Goal: Task Accomplishment & Management: Complete application form

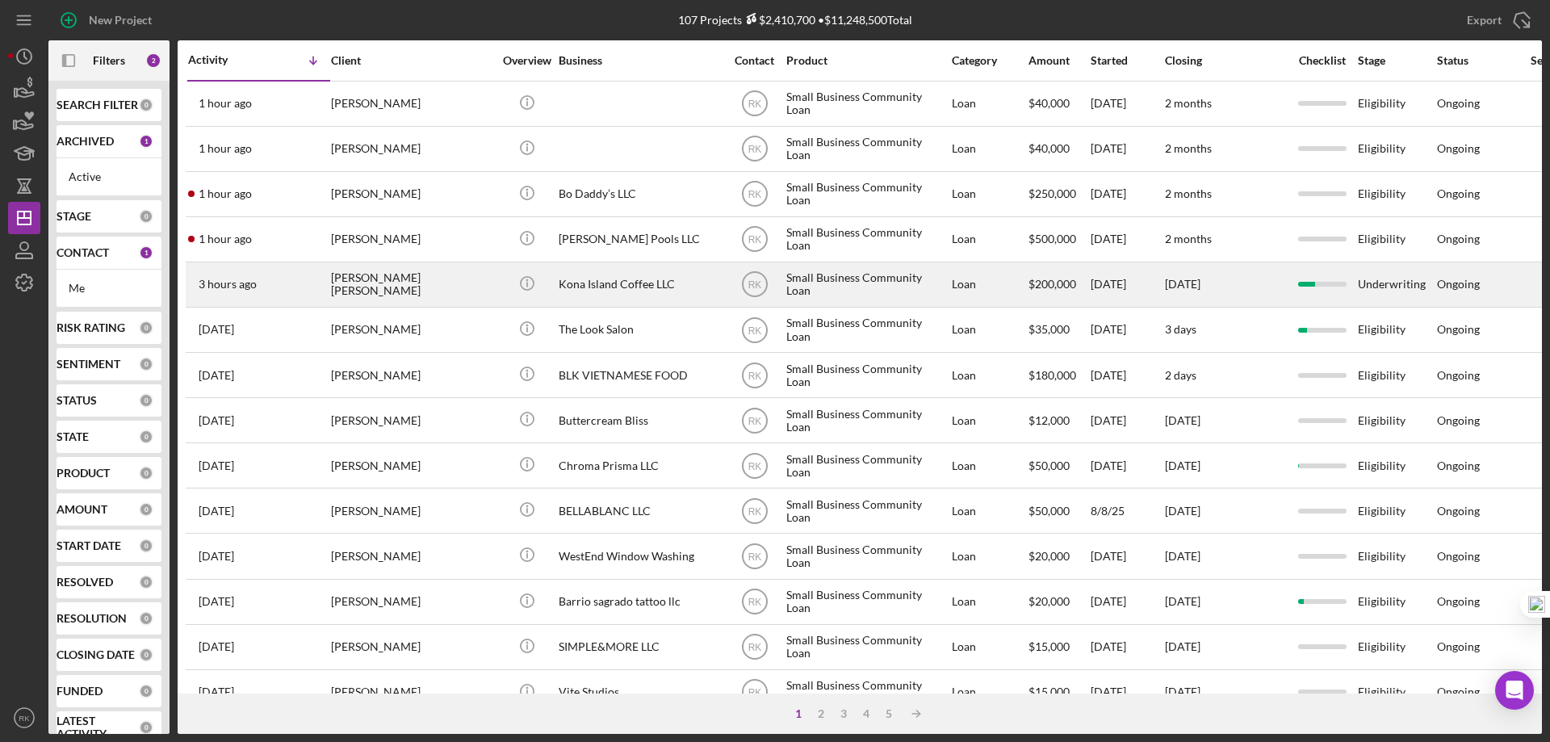
click at [584, 284] on div "Kona Island Coffee LLC" at bounding box center [639, 284] width 161 height 43
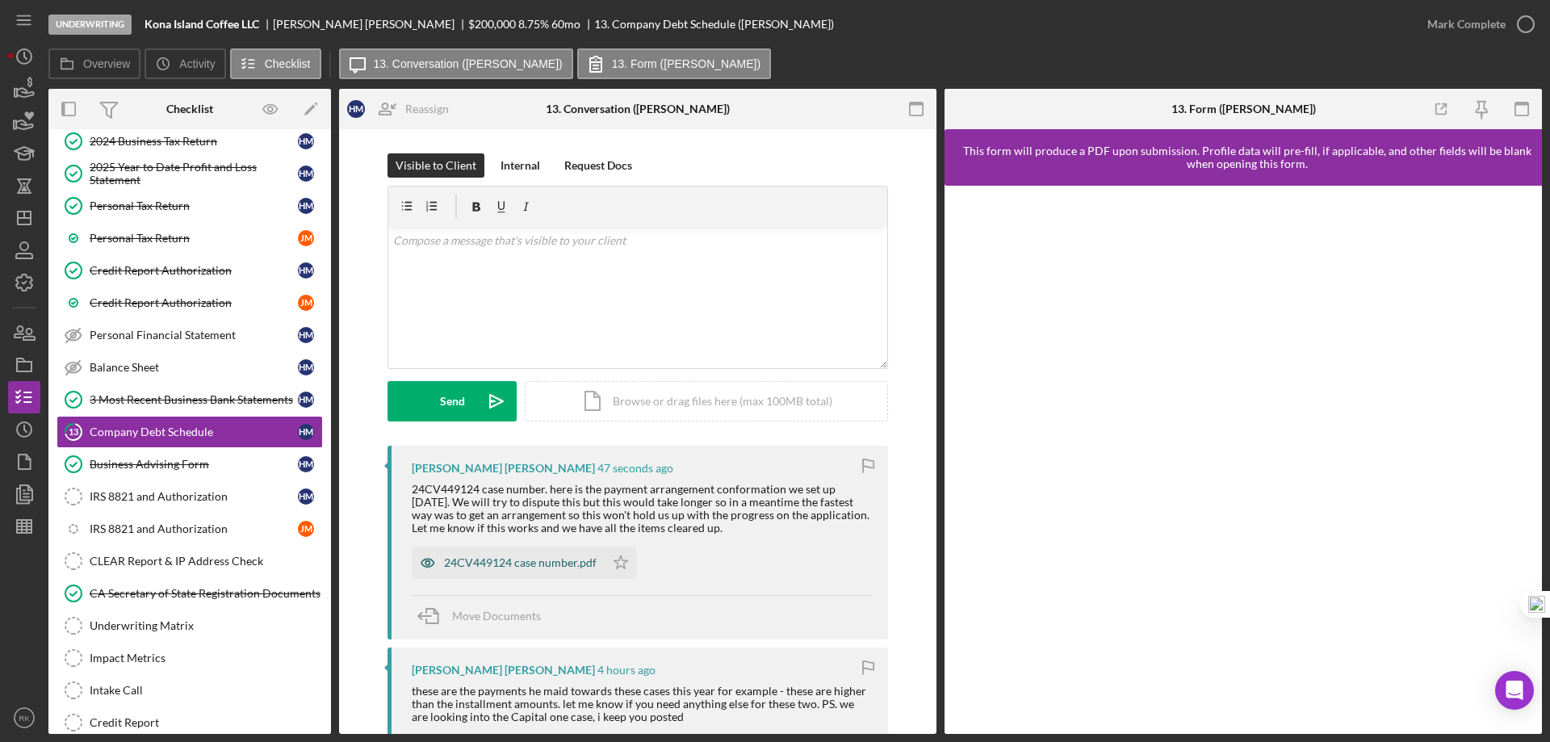
click at [481, 563] on div "24CV449124 case number.pdf" at bounding box center [520, 562] width 153 height 13
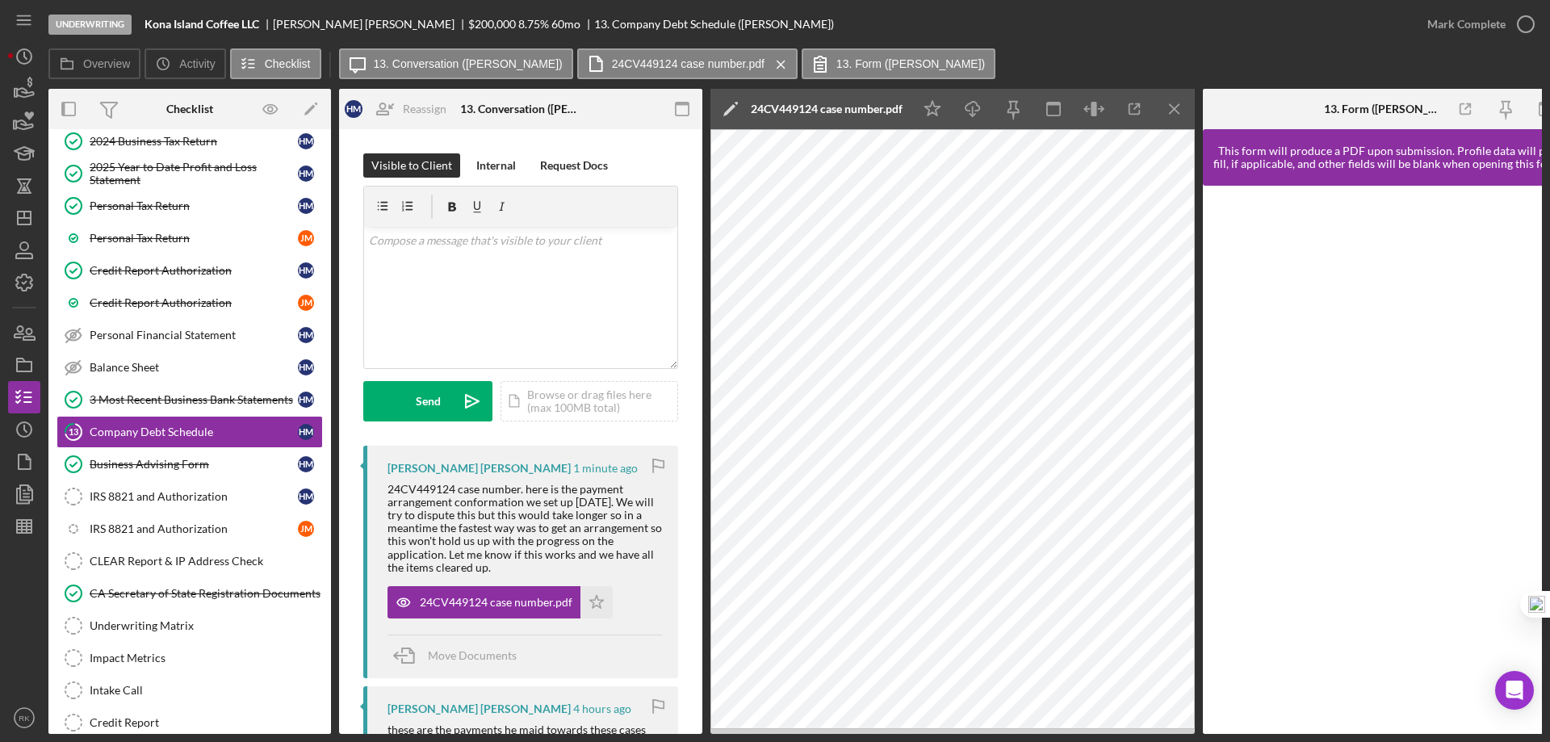
scroll to position [1, 0]
click at [479, 252] on div "v Color teal Color pink Remove color Add row above Add row below Add column bef…" at bounding box center [520, 296] width 313 height 141
click at [511, 241] on p "What was the amount of the payment arrangment?" at bounding box center [521, 240] width 304 height 18
click at [475, 249] on p "What was the amount of the monthly payment arrangement?" at bounding box center [521, 240] width 304 height 18
click at [446, 401] on button "Send Icon/icon-invite-send" at bounding box center [427, 400] width 129 height 40
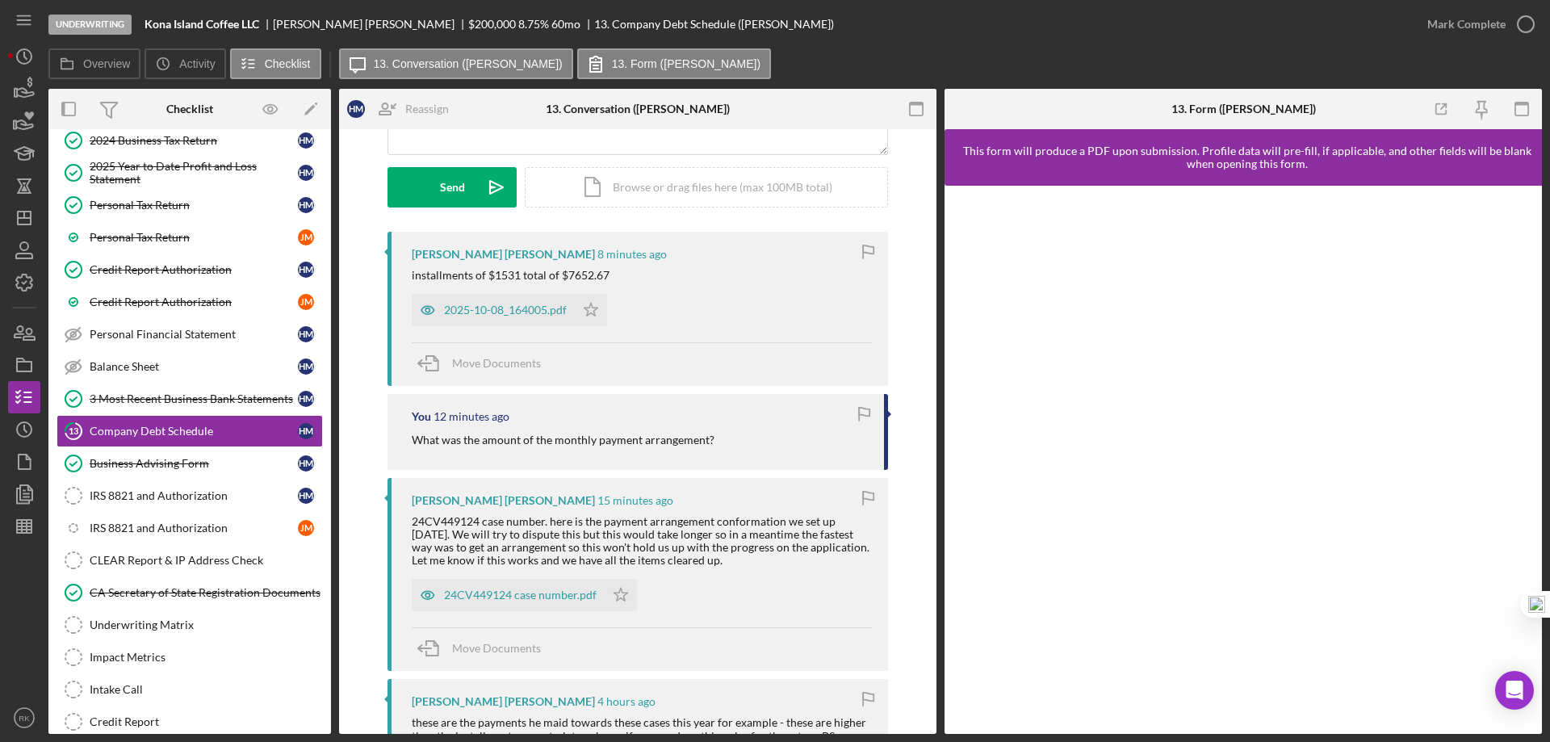
scroll to position [215, 0]
click at [486, 651] on span "Move Documents" at bounding box center [496, 647] width 89 height 14
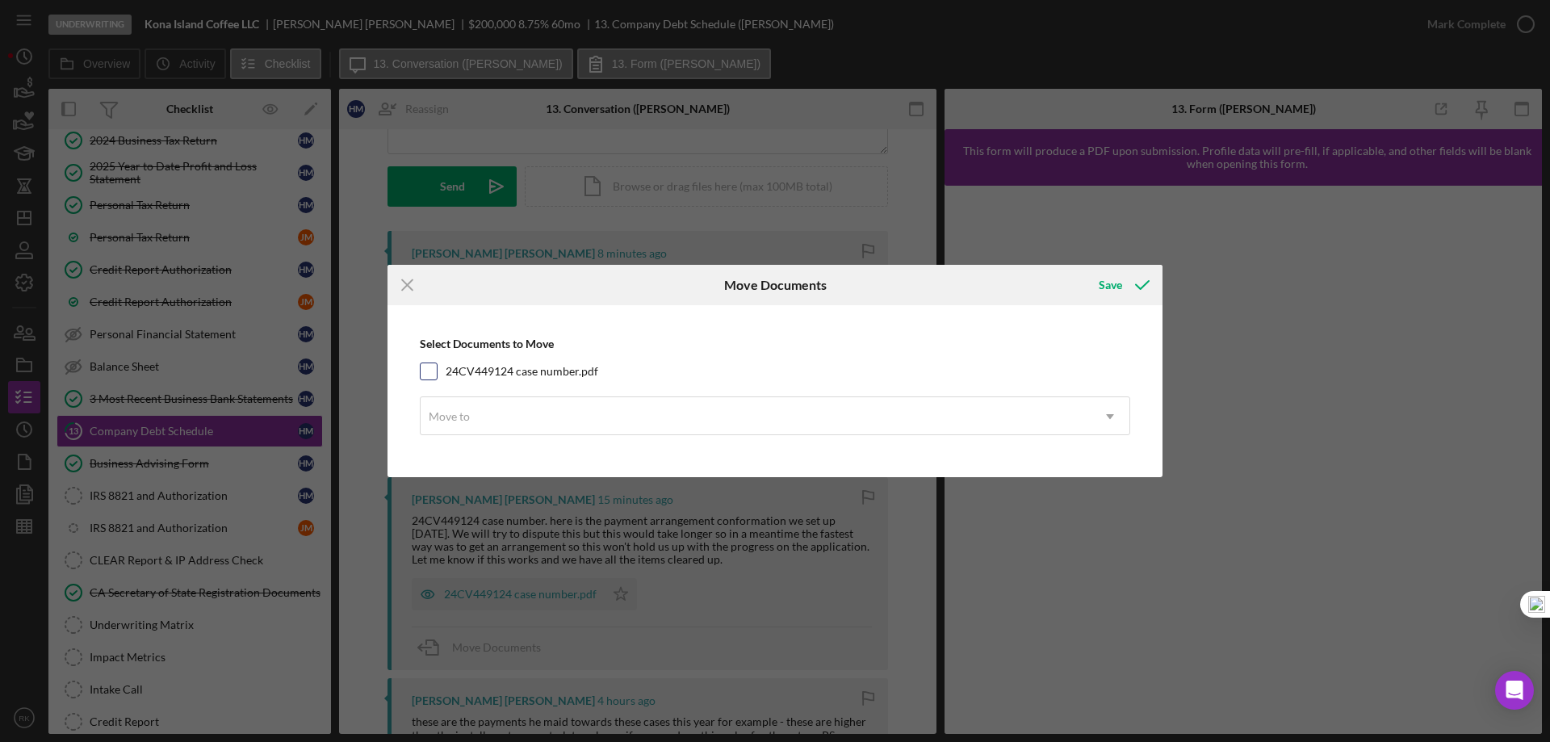
click at [429, 374] on input "24CV449124 case number.pdf" at bounding box center [428, 371] width 16 height 16
checkbox input "true"
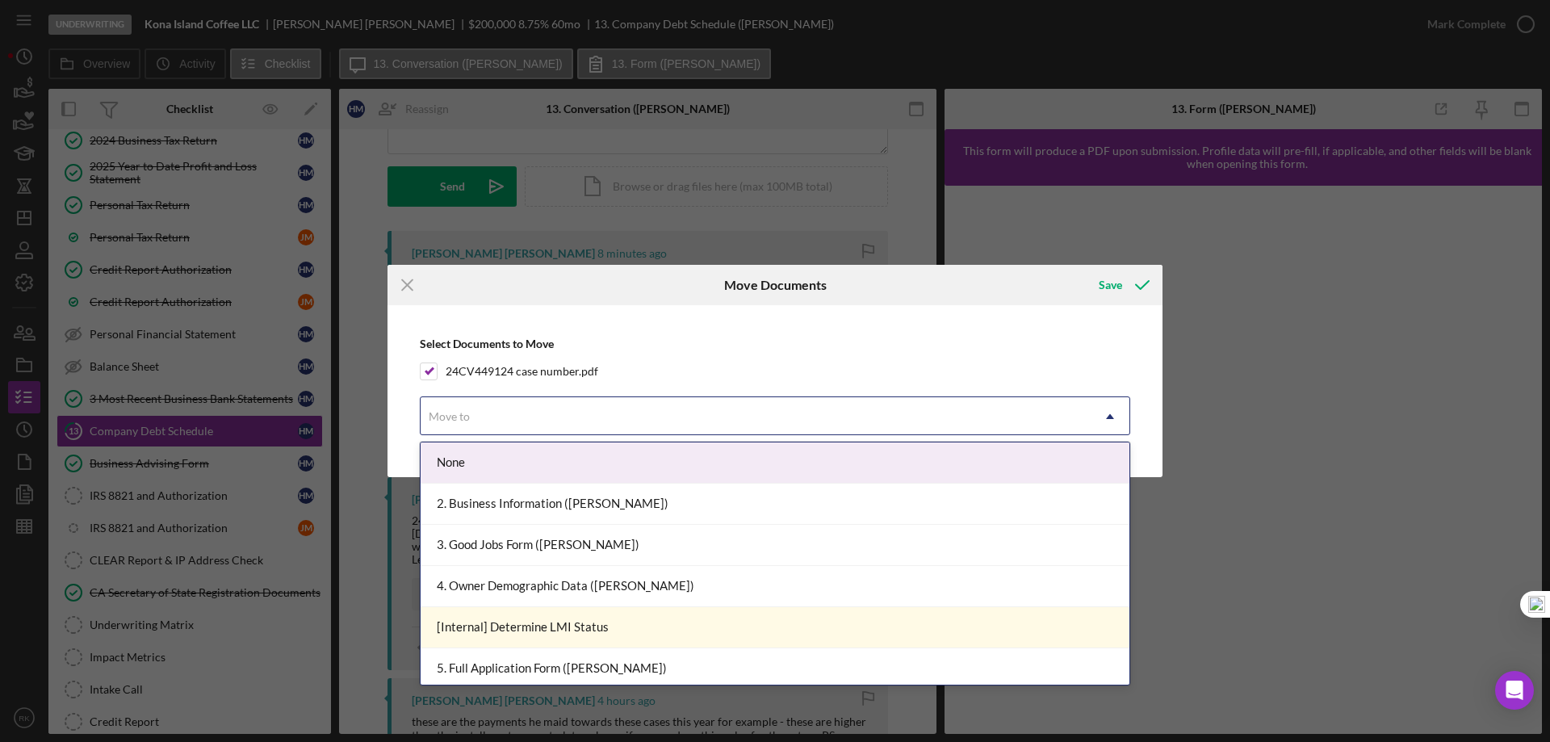
click at [466, 434] on div "Move to" at bounding box center [755, 416] width 670 height 37
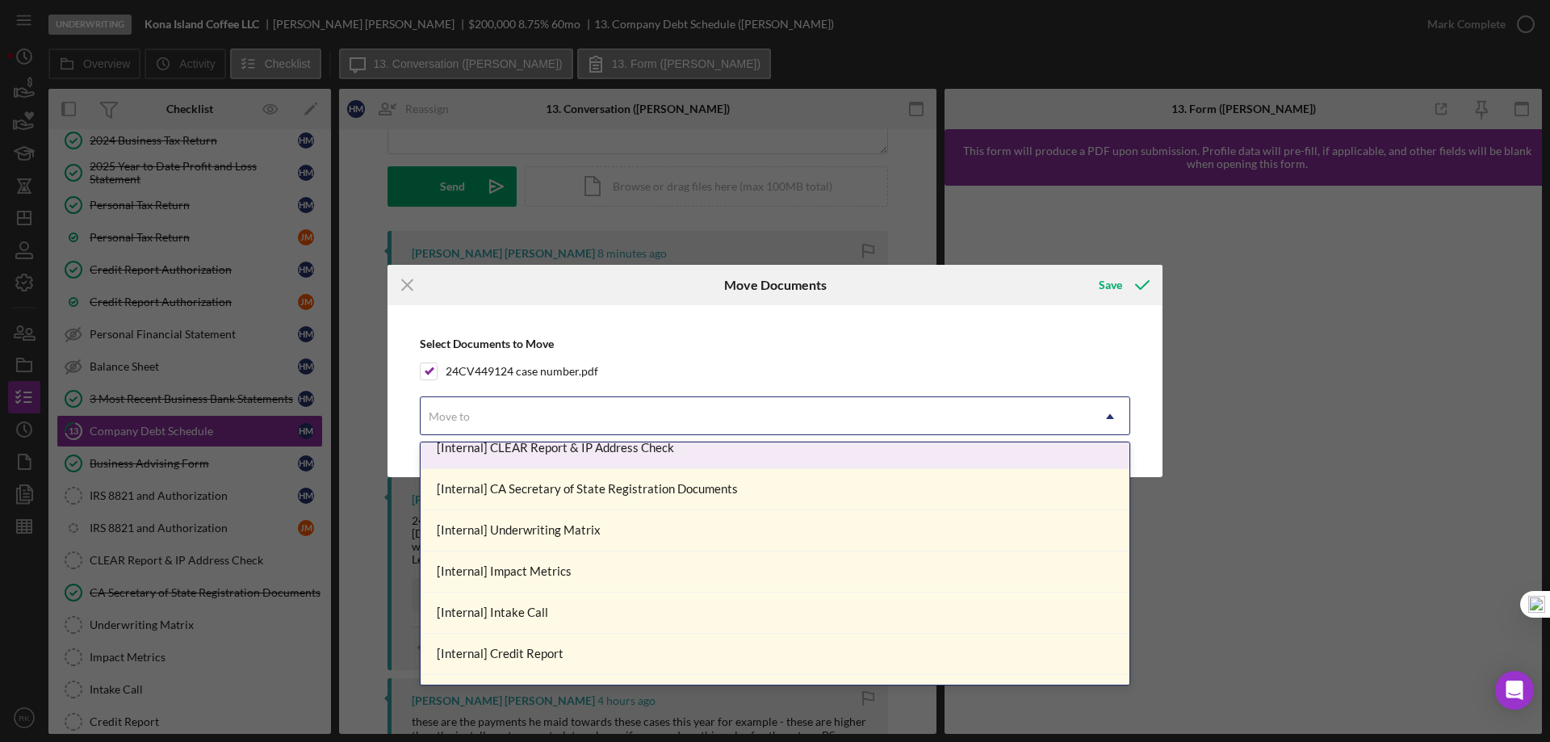
scroll to position [592, 0]
drag, startPoint x: 542, startPoint y: 448, endPoint x: 586, endPoint y: 468, distance: 48.8
click at [542, 447] on div "[Internal] CLEAR Report & IP Address Check" at bounding box center [774, 447] width 709 height 41
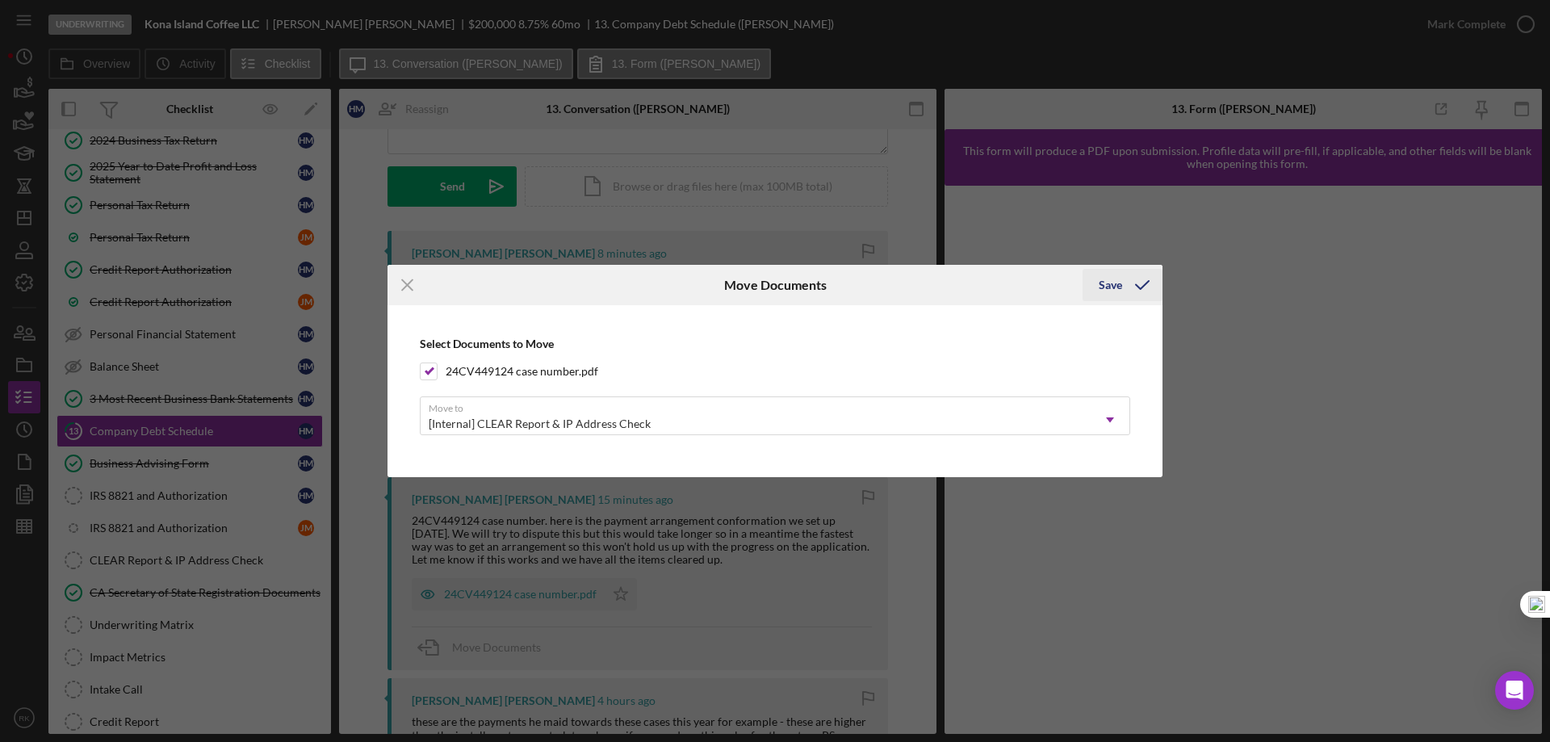
click at [1122, 286] on icon "submit" at bounding box center [1142, 285] width 40 height 40
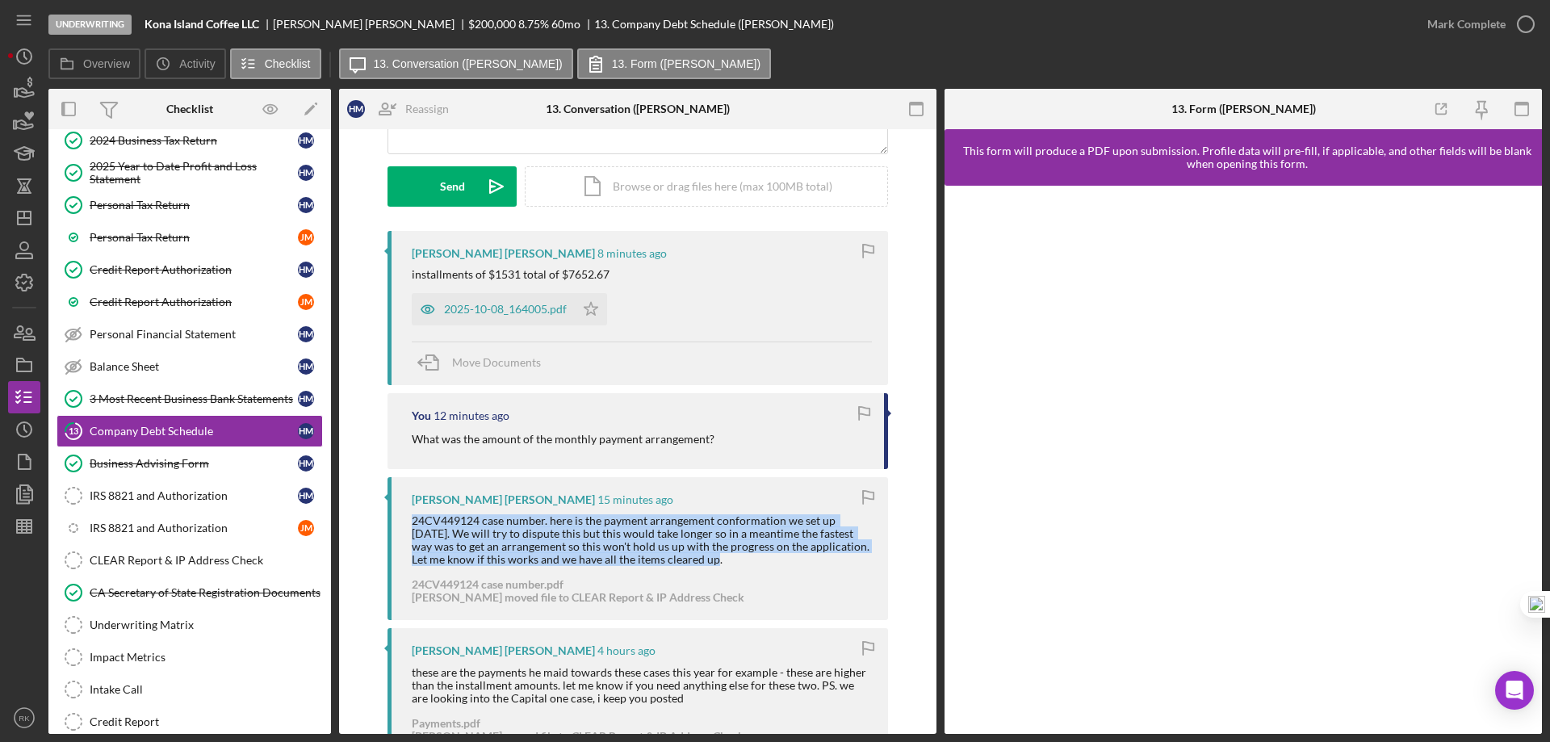
drag, startPoint x: 401, startPoint y: 517, endPoint x: 648, endPoint y: 562, distance: 251.1
click at [654, 563] on div "Hanna Mejia Hans 15 minutes ago 24CV449124 case number. here is the payment arr…" at bounding box center [637, 549] width 500 height 144
copy div "24CV449124 case number. here is the payment arrangement conformation we set up …"
click at [128, 557] on div "CLEAR Report & IP Address Check" at bounding box center [206, 560] width 232 height 13
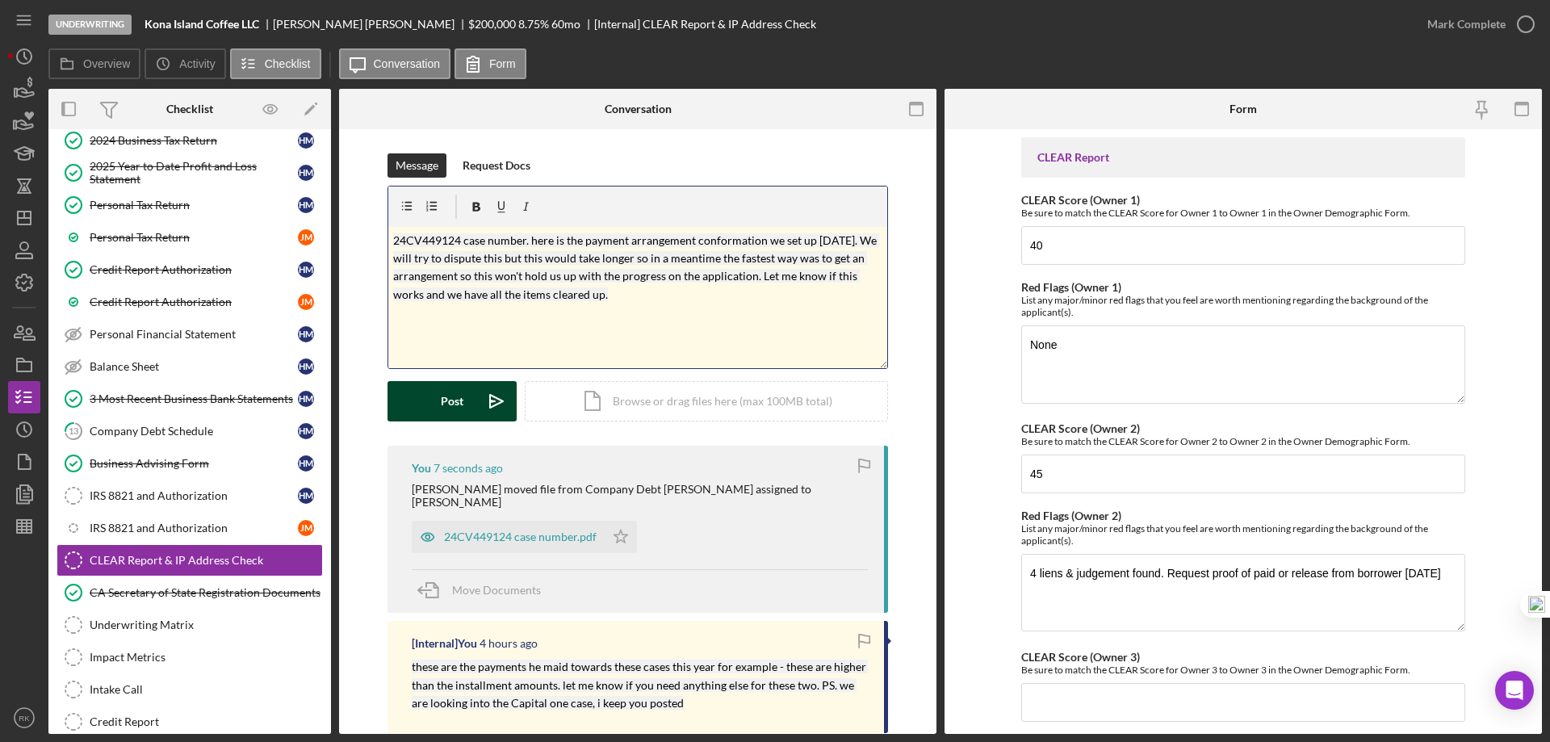
click at [448, 408] on div "Post" at bounding box center [452, 401] width 23 height 40
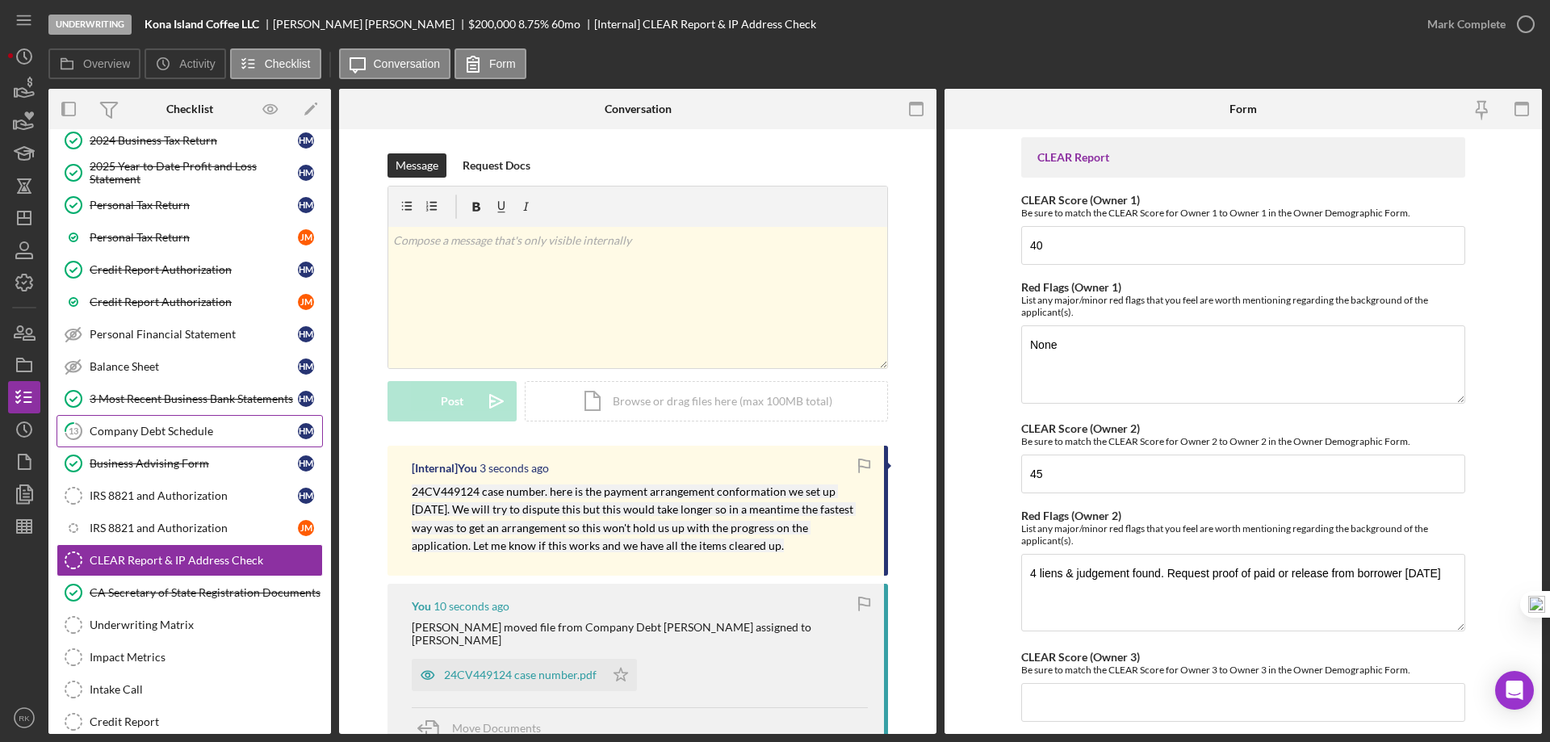
click at [127, 426] on div "Company Debt Schedule" at bounding box center [194, 431] width 208 height 13
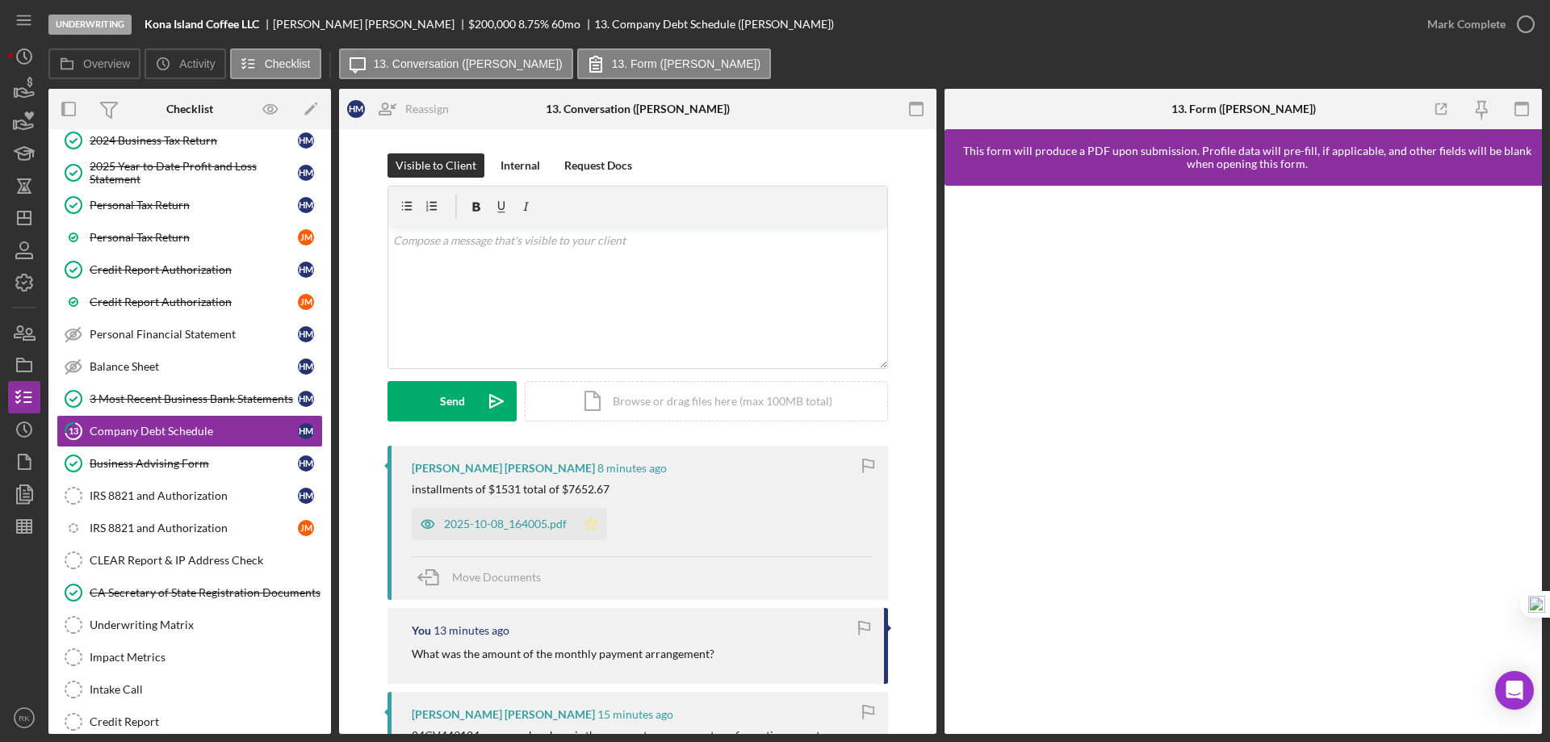
click at [585, 523] on icon "Icon/Star" at bounding box center [591, 524] width 32 height 32
click at [509, 572] on span "Move Documents" at bounding box center [496, 577] width 89 height 14
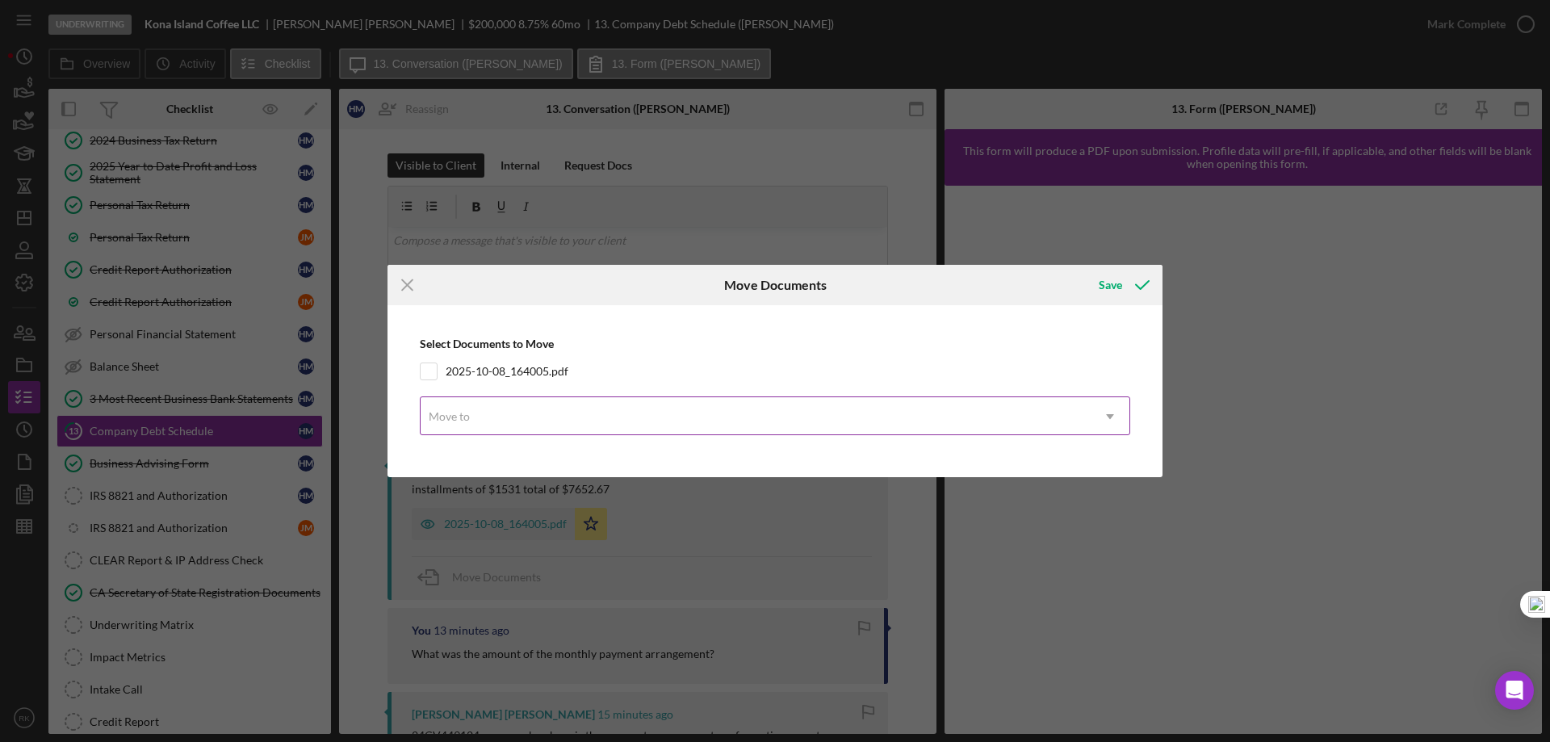
click at [433, 374] on input "2025-10-08_164005.pdf" at bounding box center [428, 371] width 16 height 16
checkbox input "true"
click at [467, 420] on div "Move to" at bounding box center [449, 416] width 41 height 13
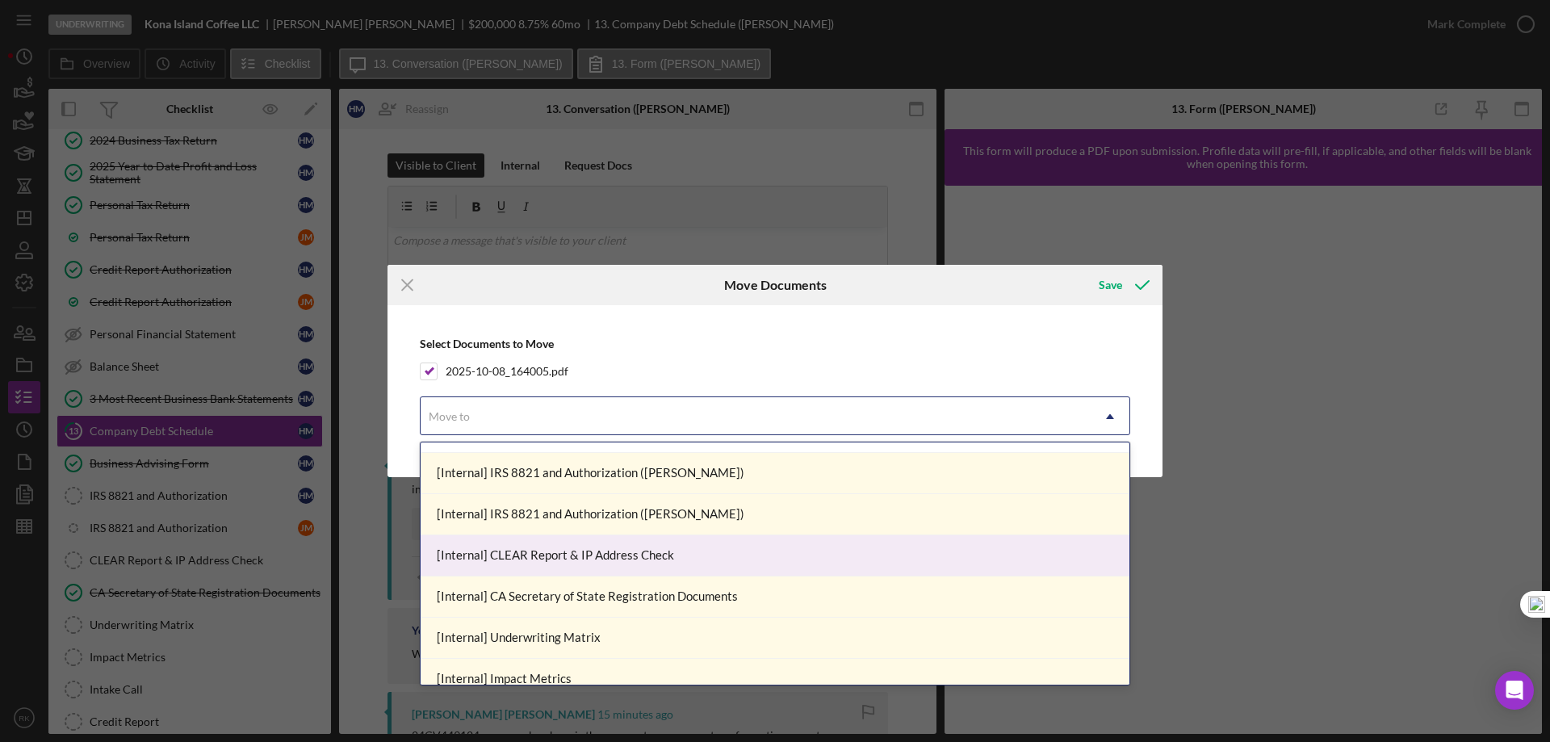
scroll to position [484, 0]
click at [546, 556] on div "[Internal] CLEAR Report & IP Address Check" at bounding box center [774, 554] width 709 height 41
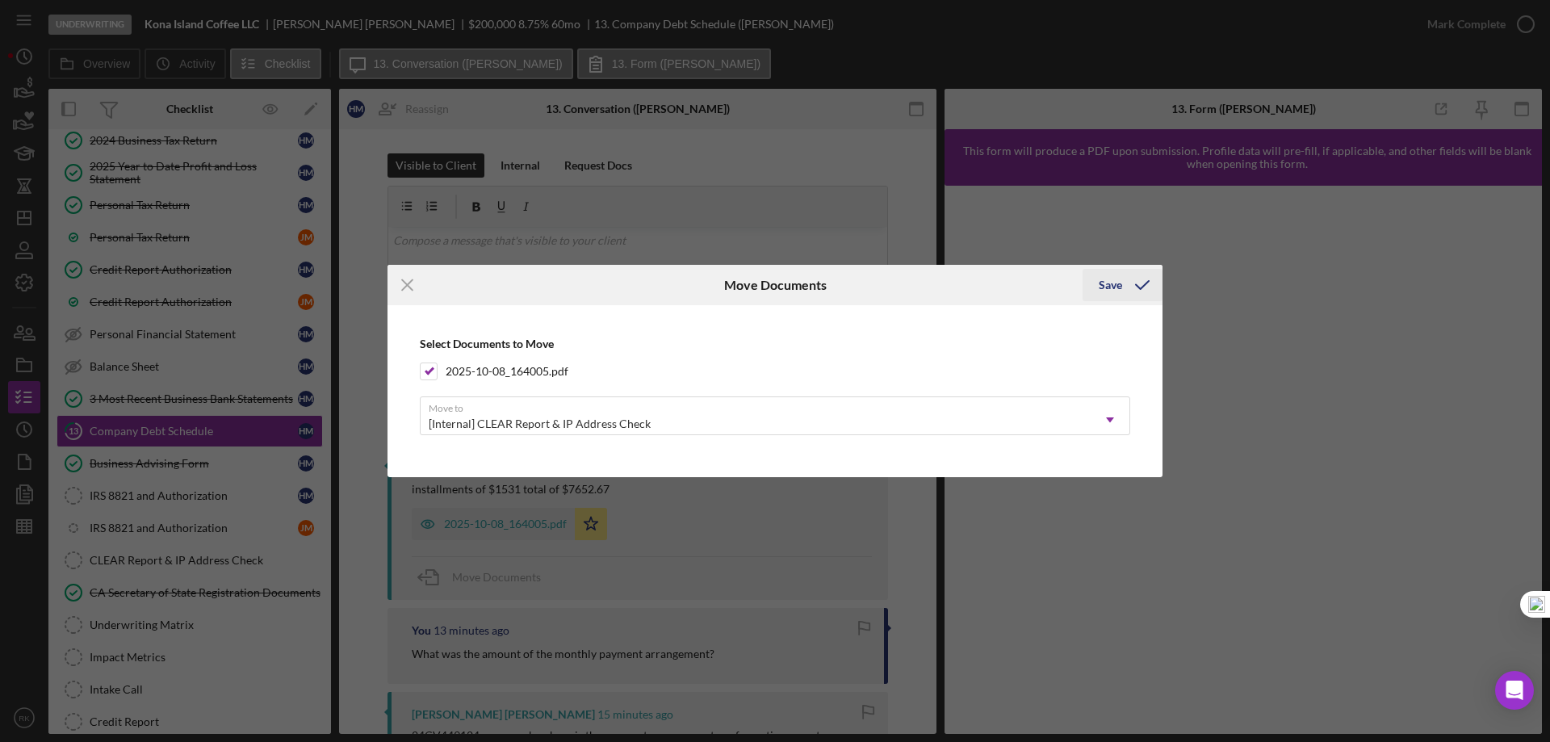
drag, startPoint x: 1141, startPoint y: 287, endPoint x: 1093, endPoint y: 300, distance: 50.1
click at [1141, 287] on polyline "submit" at bounding box center [1142, 285] width 13 height 8
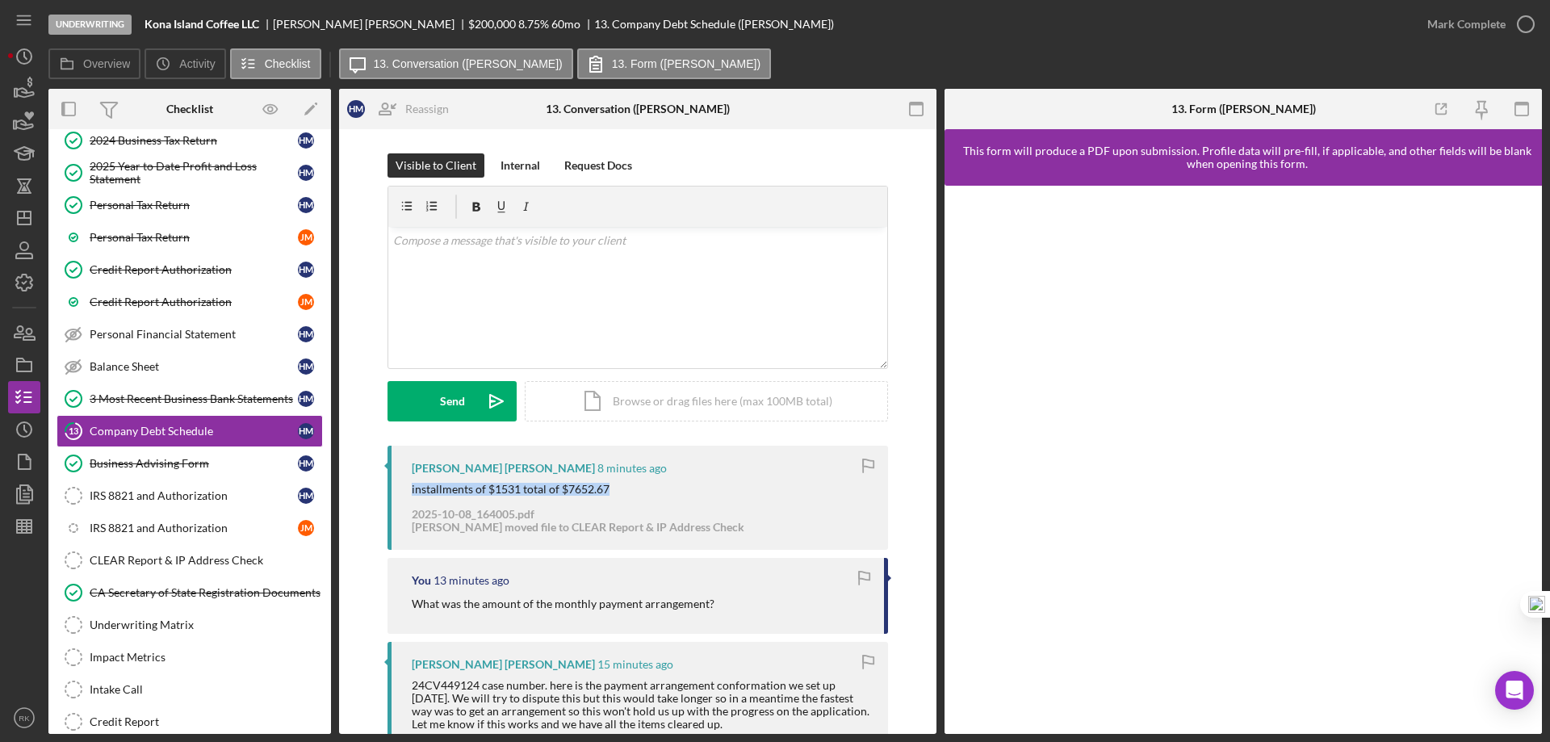
drag, startPoint x: 405, startPoint y: 490, endPoint x: 651, endPoint y: 490, distance: 245.4
click at [653, 490] on div "Hanna Mejia Hans 8 minutes ago installments of $1531 total of $7652.67 2025-10-…" at bounding box center [637, 498] width 500 height 104
copy div "installments of $1531 total of $7652.67"
drag, startPoint x: 147, startPoint y: 558, endPoint x: 472, endPoint y: 430, distance: 349.4
click at [151, 558] on div "CLEAR Report & IP Address Check" at bounding box center [206, 560] width 232 height 13
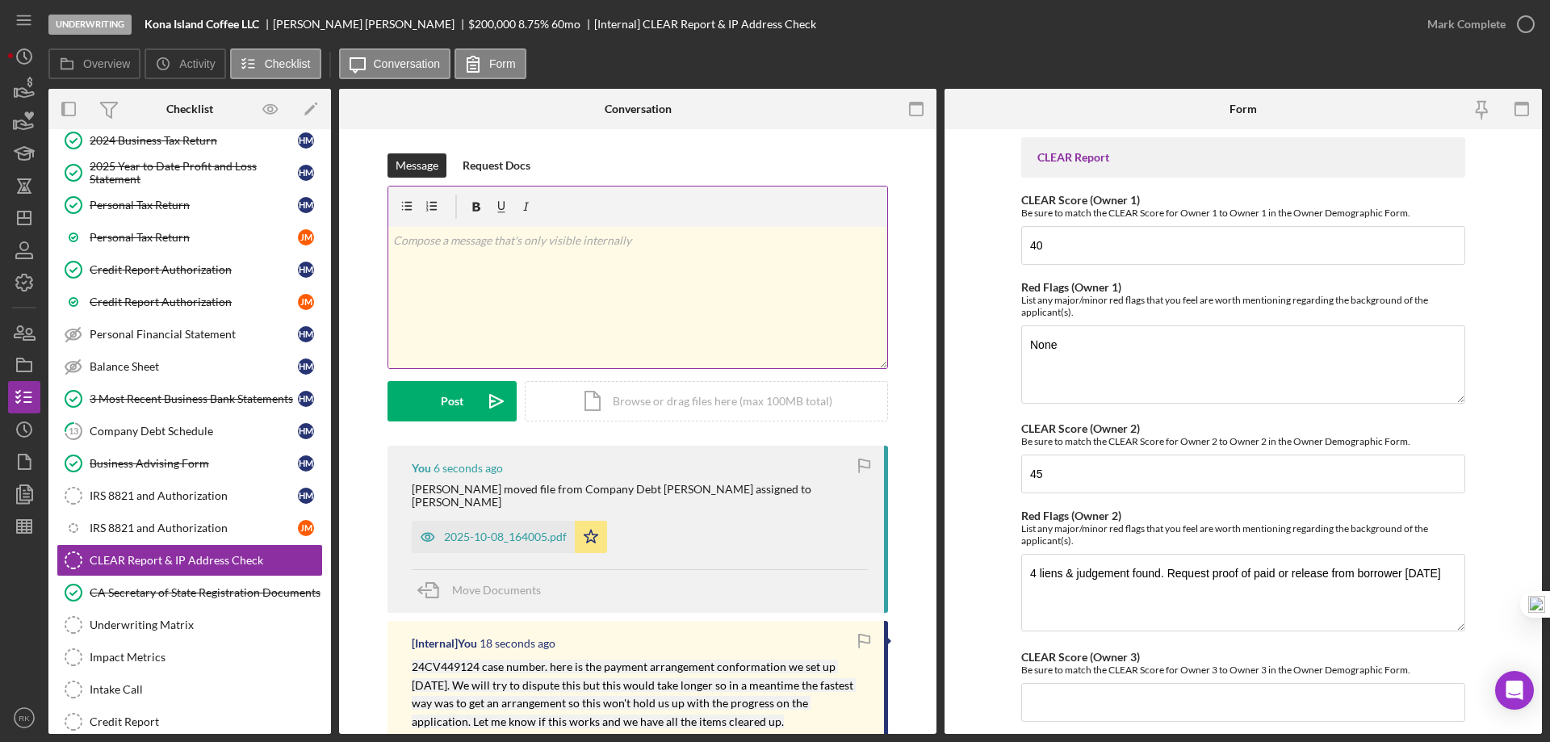
click at [420, 262] on div "v Color teal Color pink Remove color Add row above Add row below Add column bef…" at bounding box center [637, 297] width 499 height 141
click at [446, 413] on div "Post" at bounding box center [452, 401] width 23 height 40
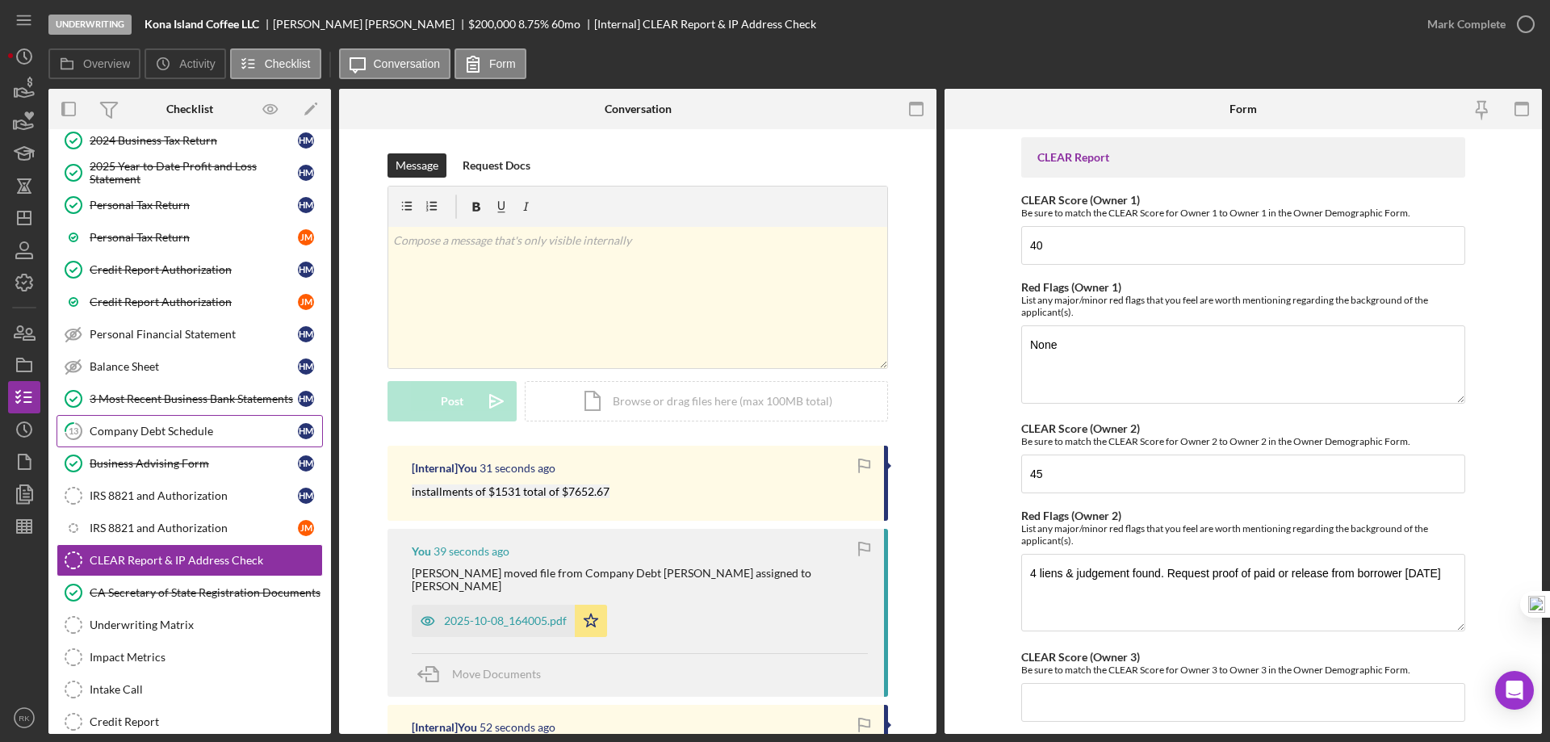
drag, startPoint x: 153, startPoint y: 432, endPoint x: 501, endPoint y: 375, distance: 353.2
click at [153, 432] on div "Company Debt Schedule" at bounding box center [194, 431] width 208 height 13
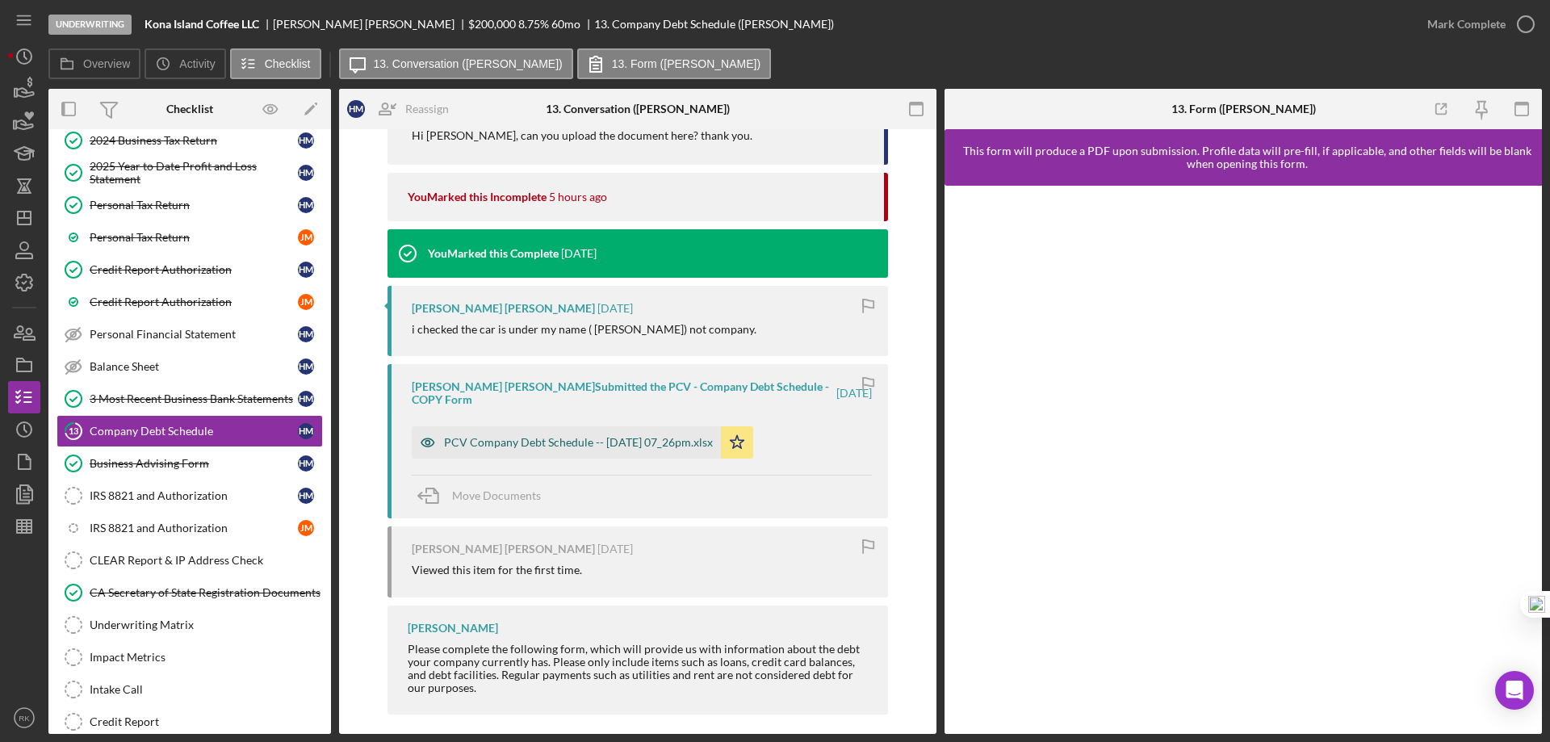
click at [593, 437] on div "PCV Company Debt Schedule -- [DATE] 07_26pm.xlsx" at bounding box center [566, 442] width 309 height 32
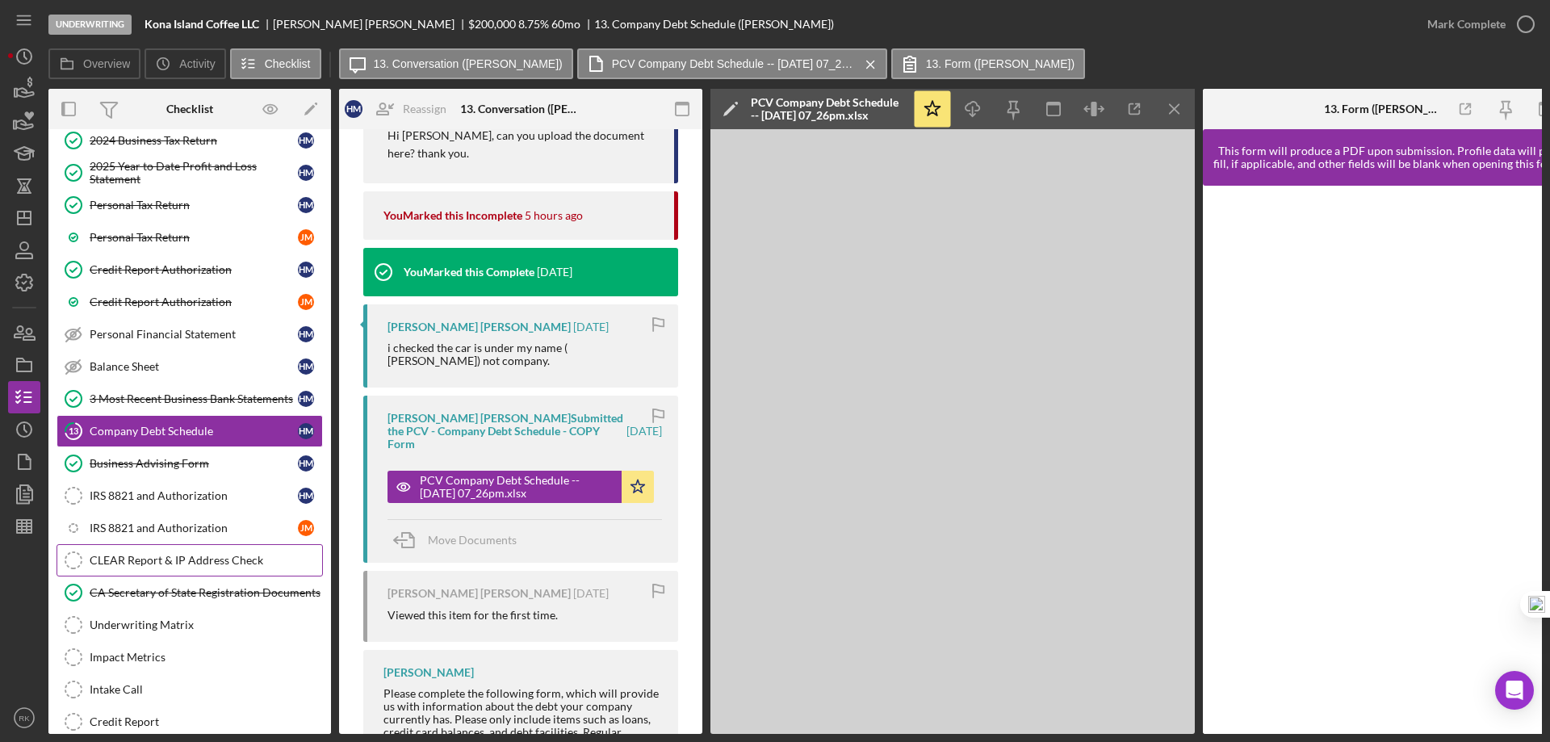
click at [140, 555] on div "CLEAR Report & IP Address Check" at bounding box center [206, 560] width 232 height 13
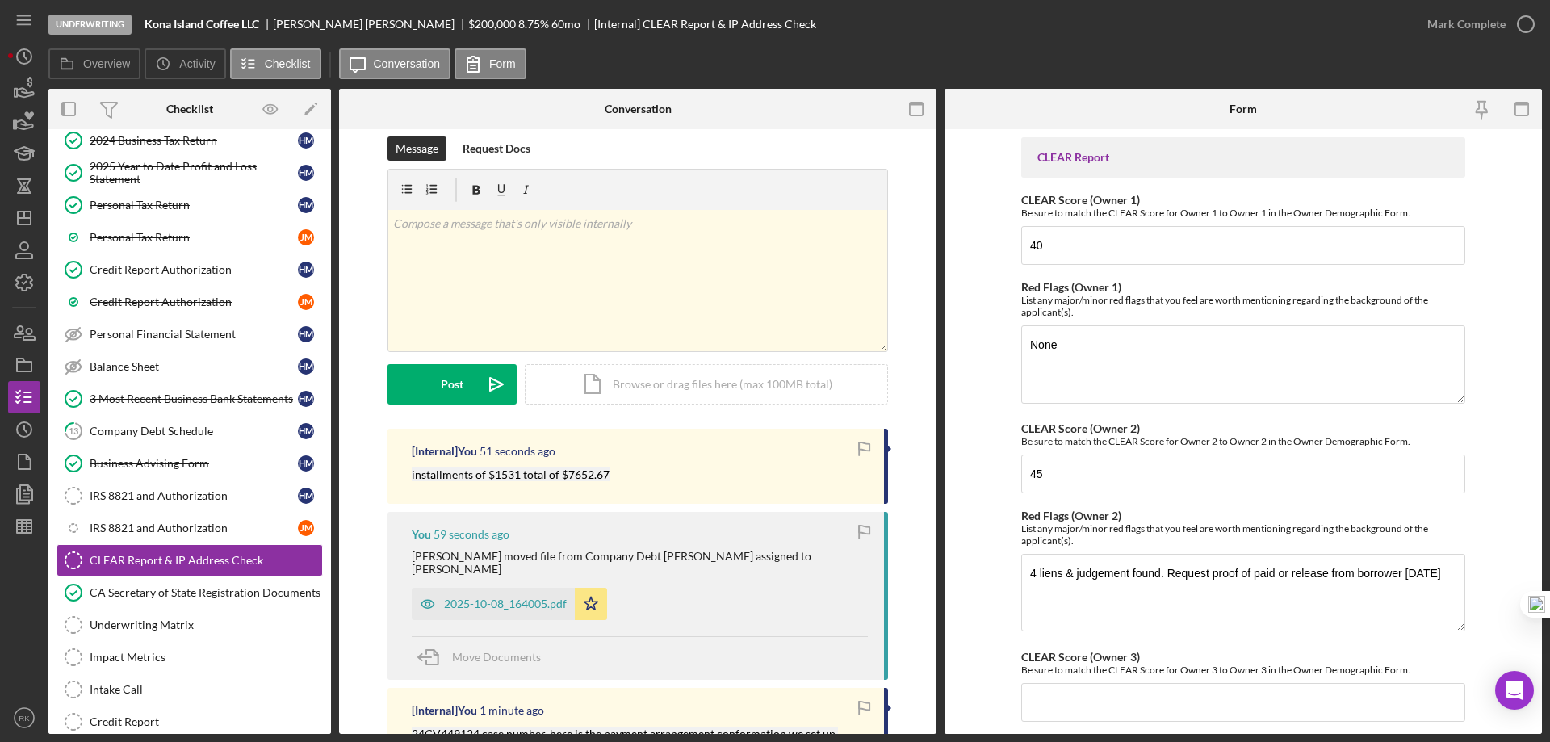
scroll to position [16, 0]
click at [482, 598] on div "2025-10-08_164005.pdf" at bounding box center [505, 604] width 123 height 13
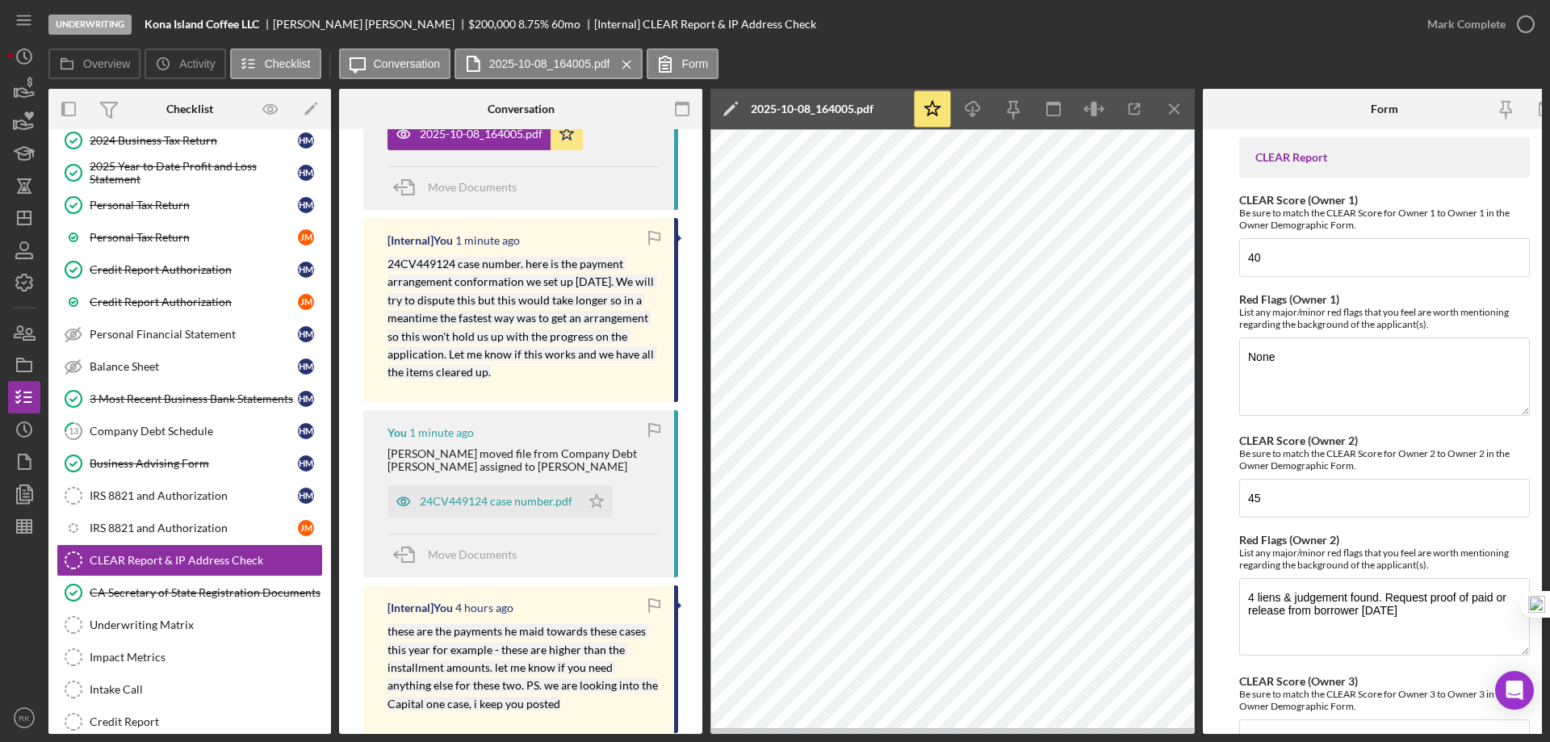
scroll to position [500, 0]
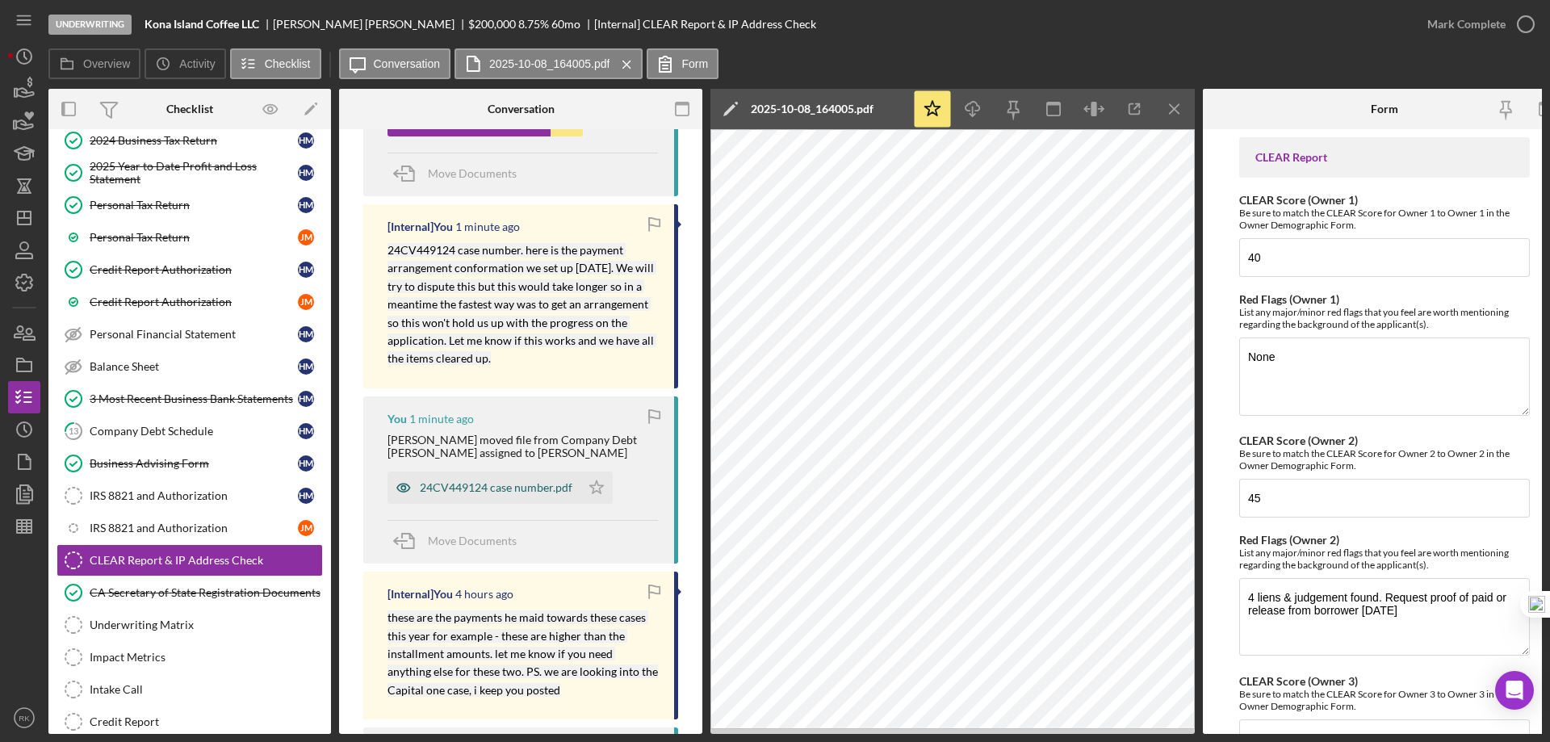
drag, startPoint x: 494, startPoint y: 491, endPoint x: 548, endPoint y: 485, distance: 54.4
click at [494, 491] on div "24CV449124 case number.pdf" at bounding box center [496, 487] width 153 height 13
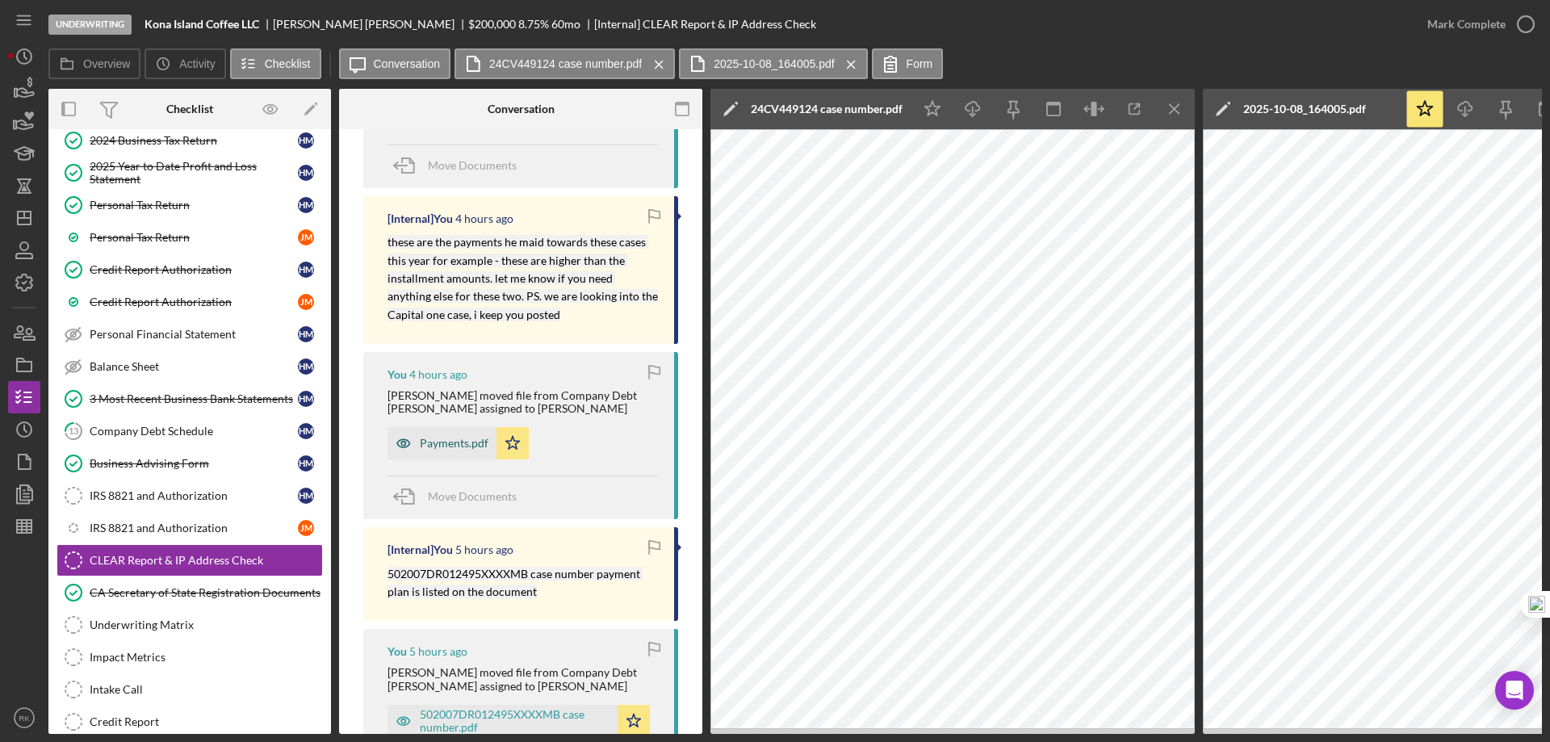
scroll to position [877, 0]
click at [433, 448] on div "Payments.pdf" at bounding box center [454, 442] width 69 height 13
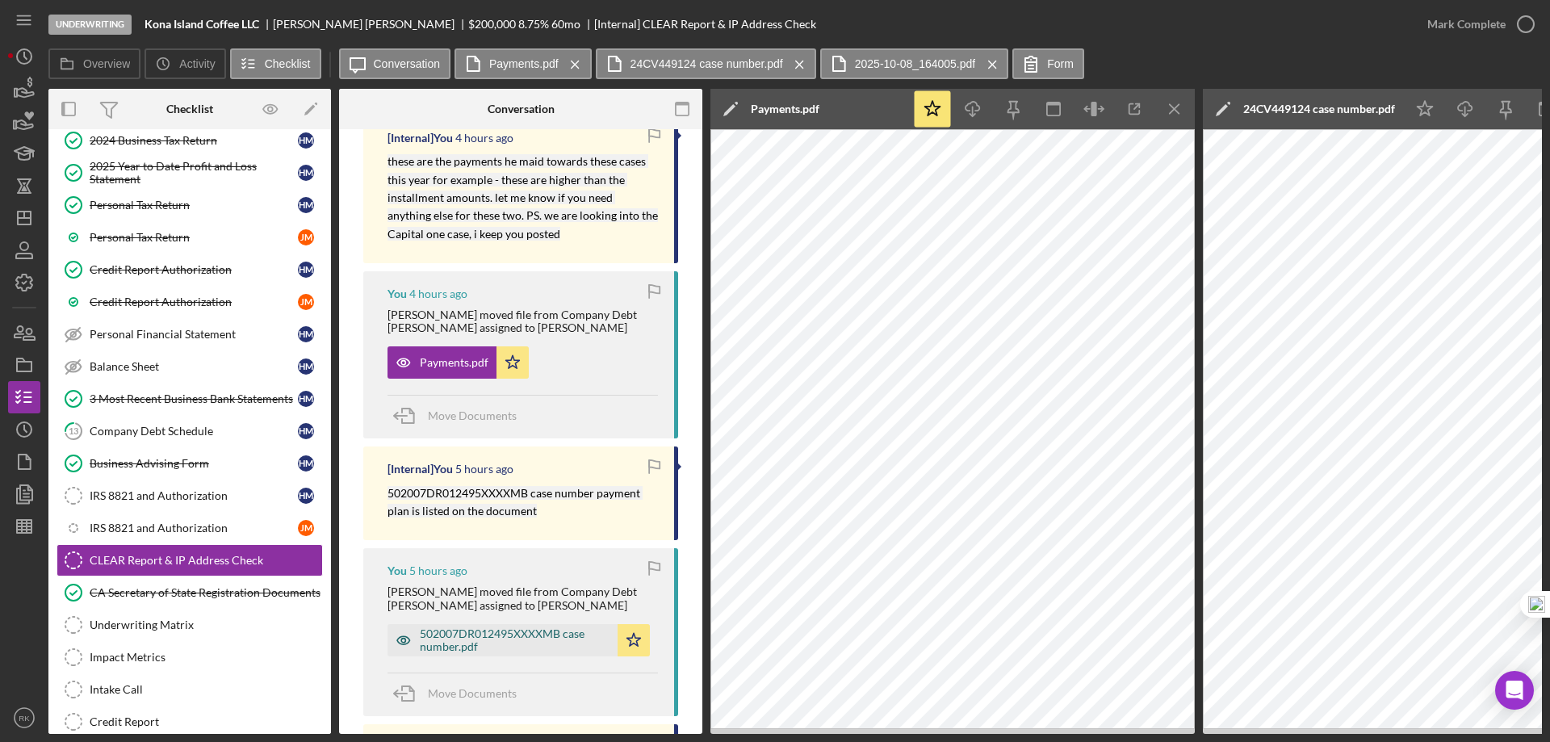
scroll to position [957, 0]
click at [489, 639] on div "502007DR012495XXXXMB case number.pdf" at bounding box center [515, 639] width 190 height 26
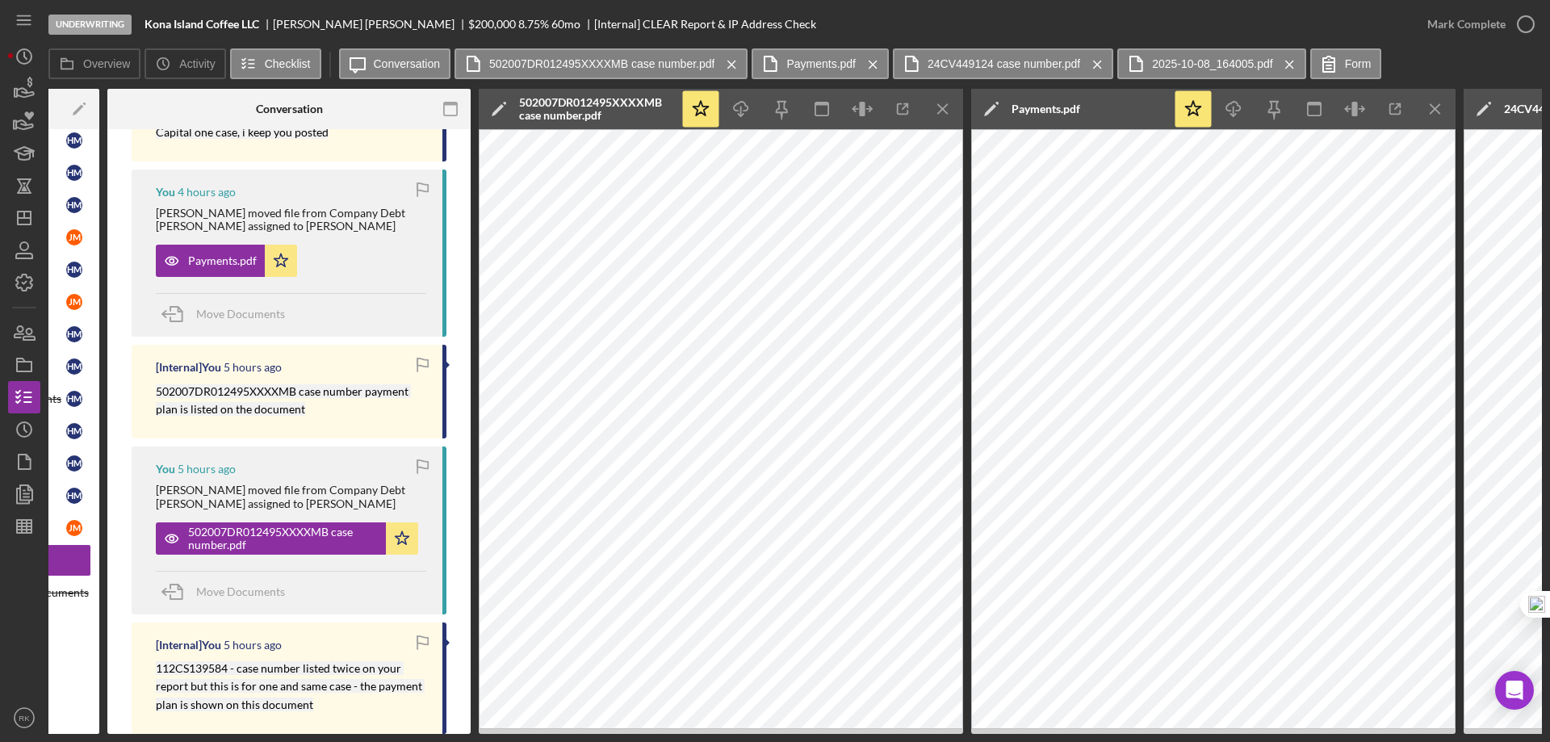
scroll to position [0, 209]
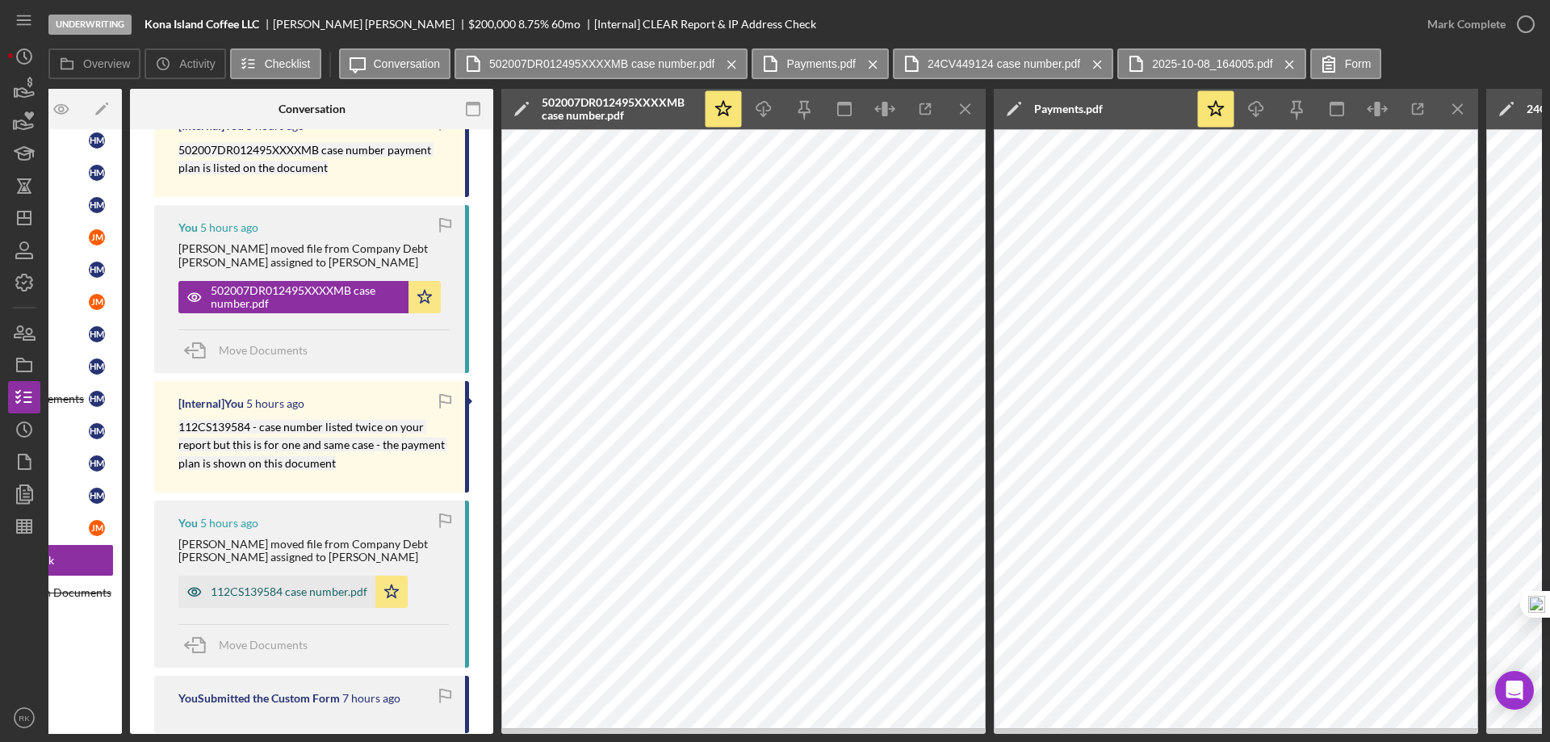
click at [291, 591] on div "112CS139584 case number.pdf" at bounding box center [289, 591] width 157 height 13
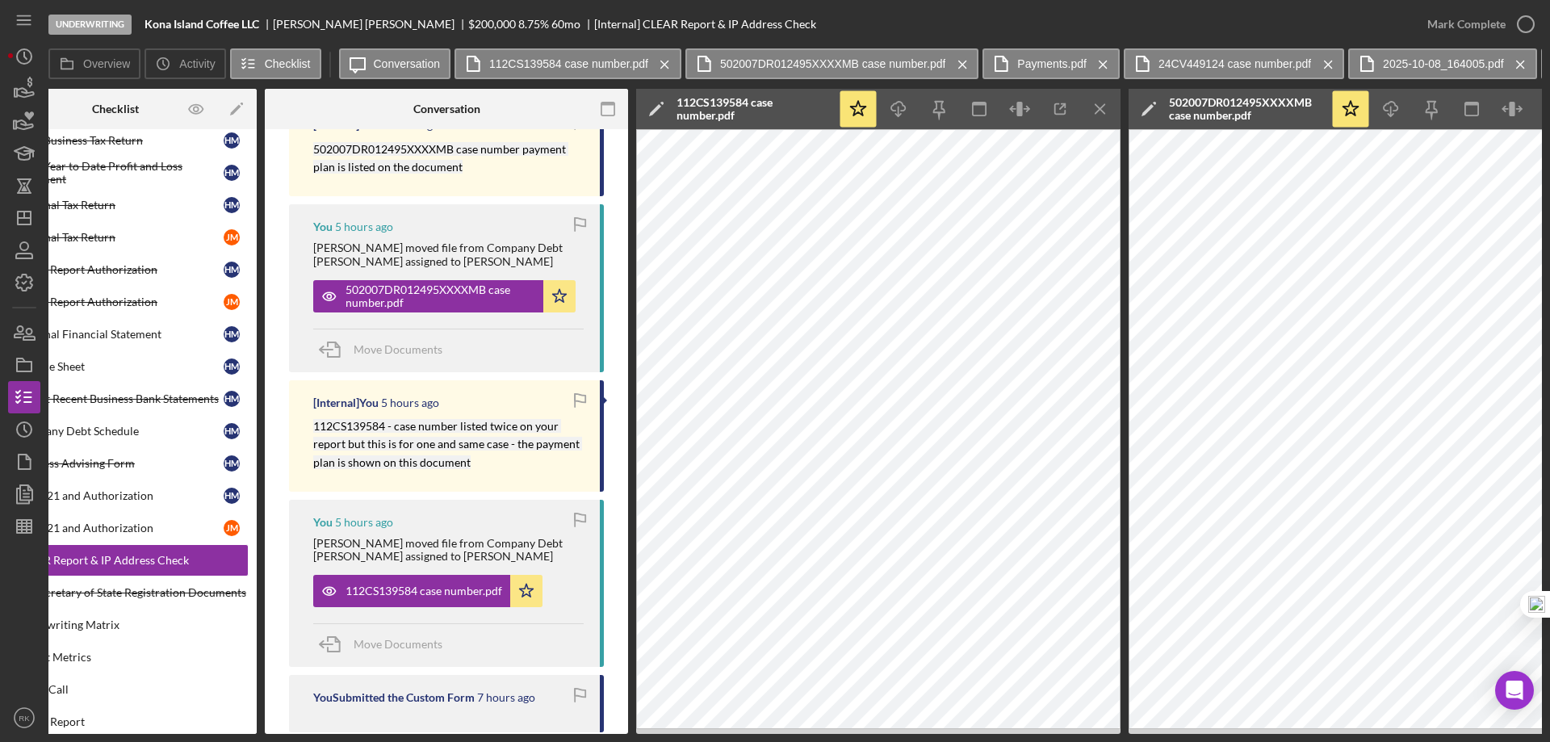
scroll to position [0, 66]
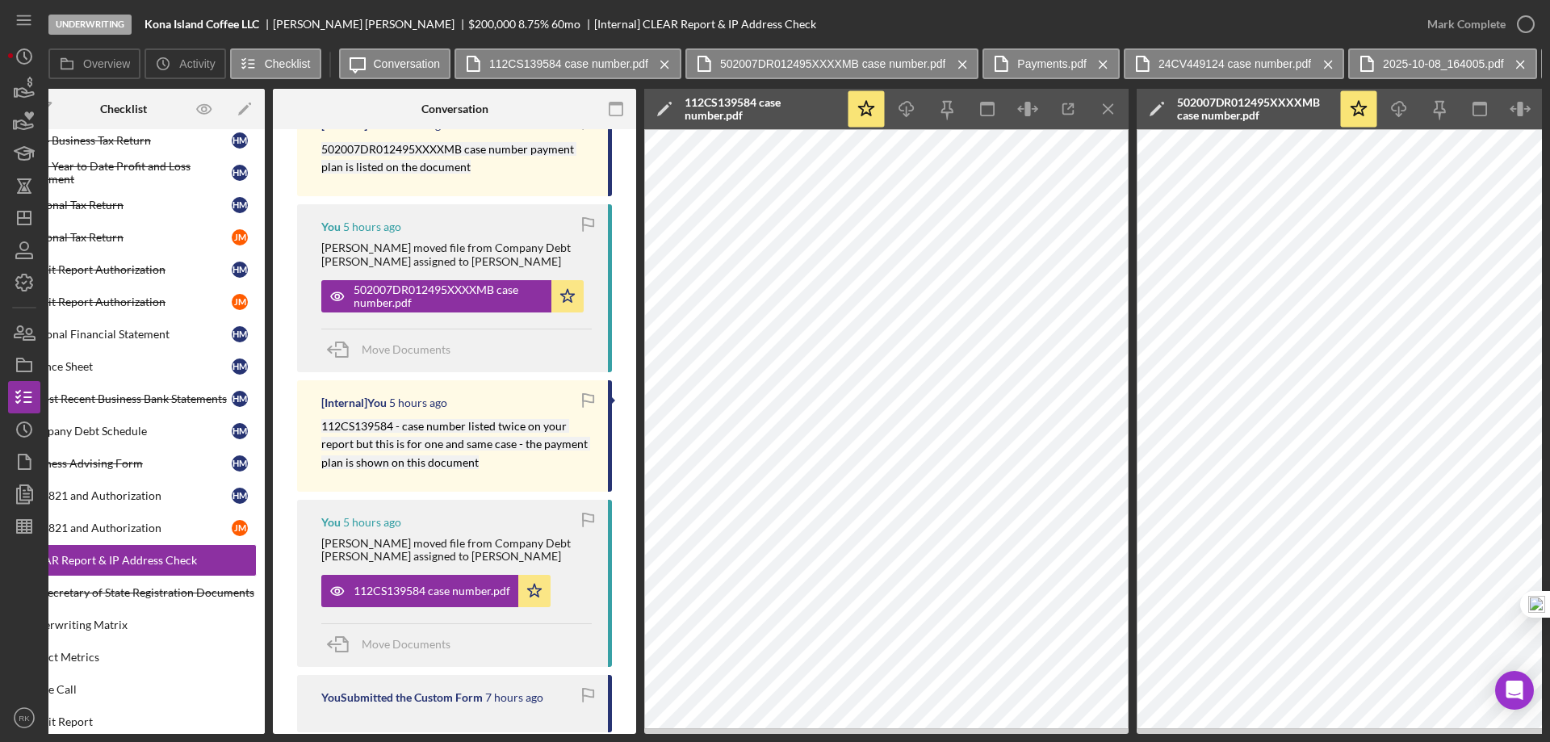
drag, startPoint x: 322, startPoint y: 734, endPoint x: 274, endPoint y: 734, distance: 48.4
click at [274, 734] on div "Underwriting Kona Island Coffee LLC Hanna Mejia Hans $200,000 $120,000 8.75 % 6…" at bounding box center [775, 371] width 1550 height 742
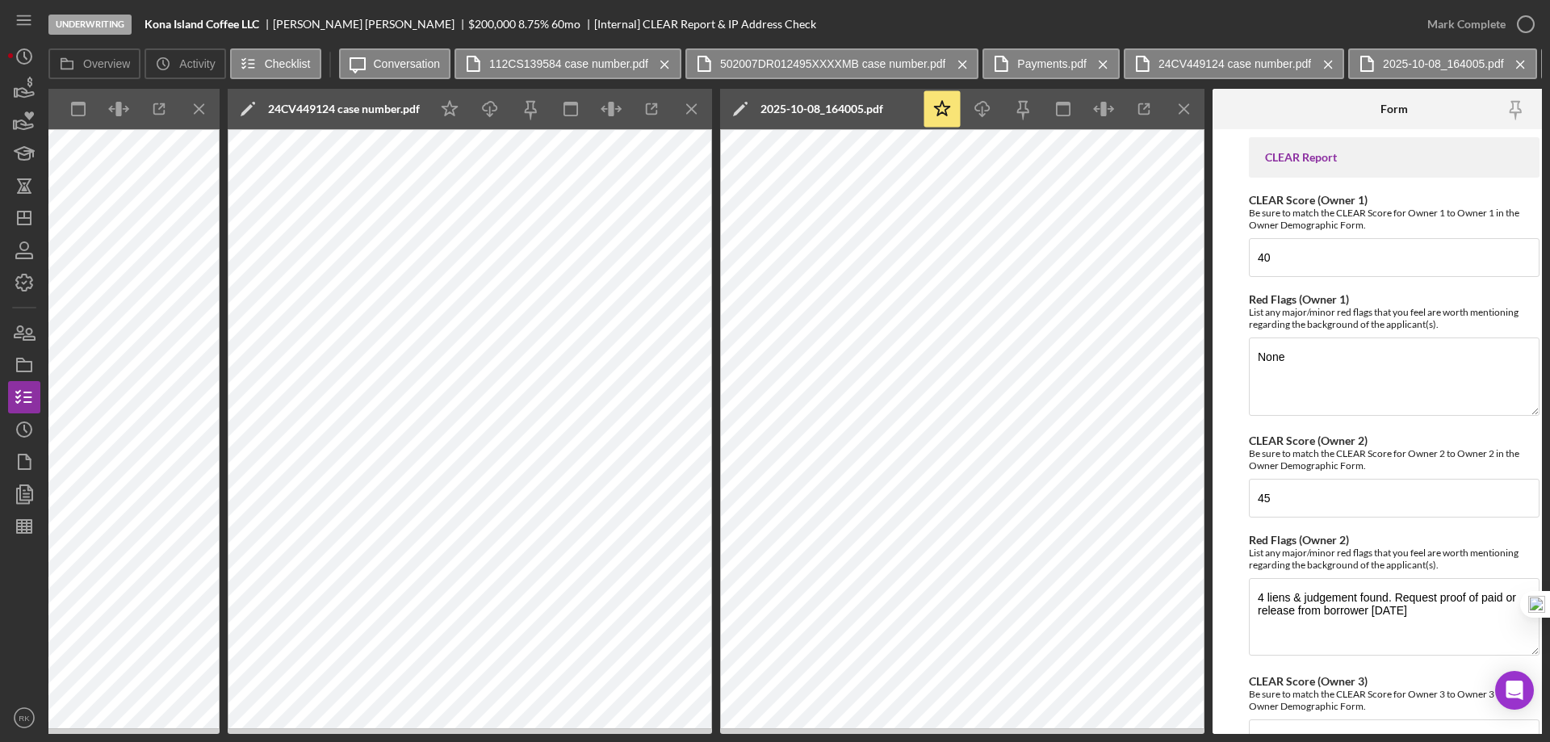
scroll to position [0, 0]
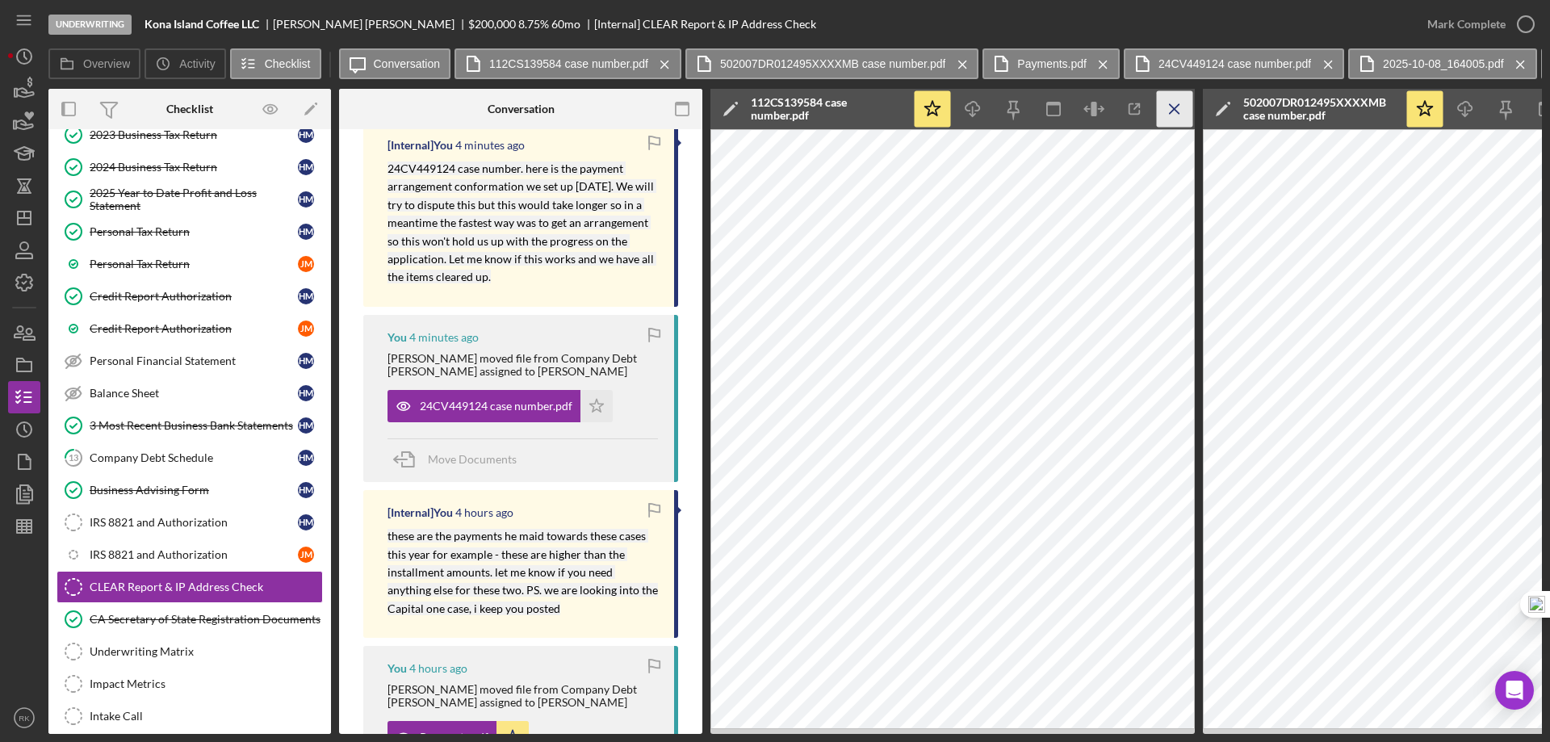
click at [1169, 111] on icon "Icon/Menu Close" at bounding box center [1175, 109] width 36 height 36
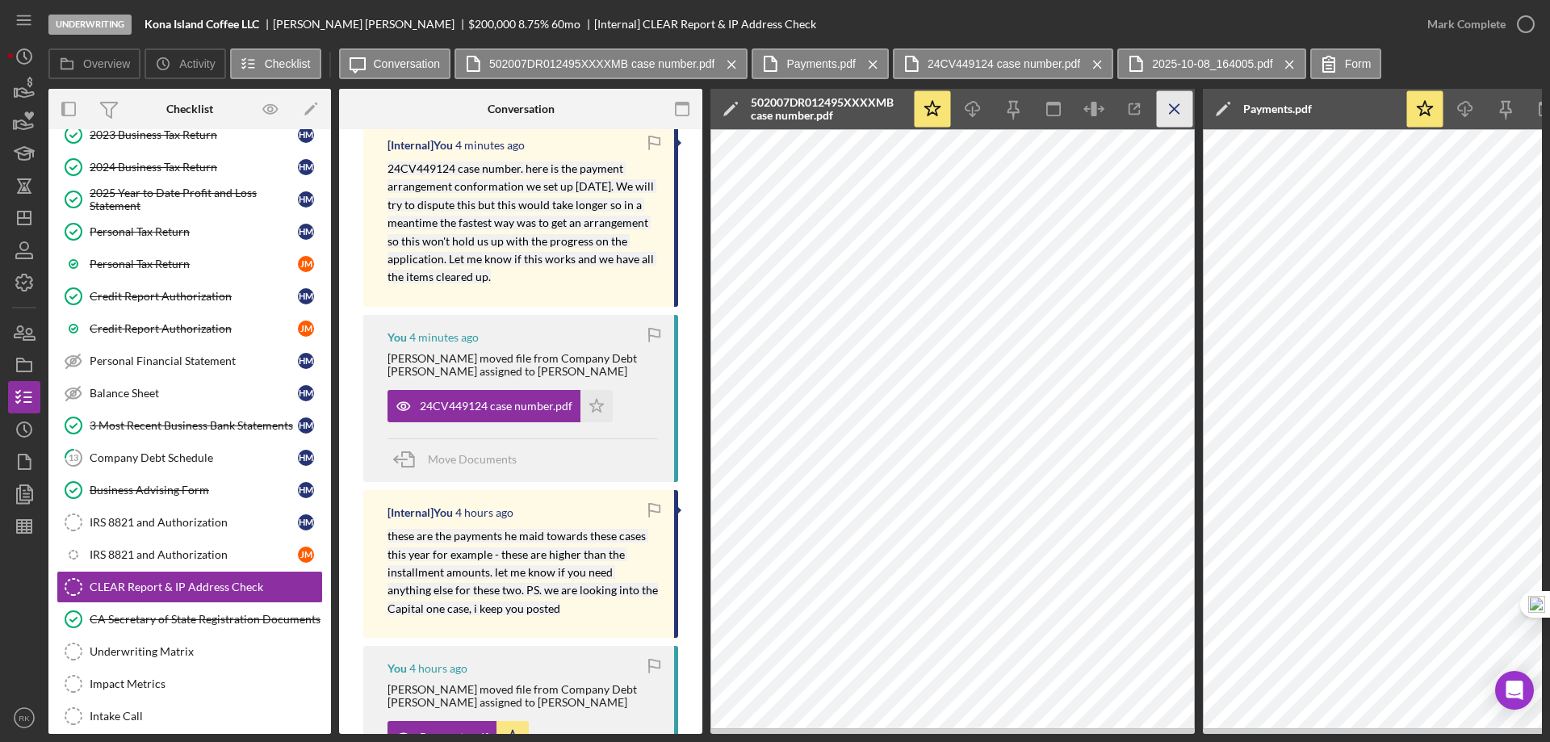
click at [1169, 111] on icon "Icon/Menu Close" at bounding box center [1175, 109] width 36 height 36
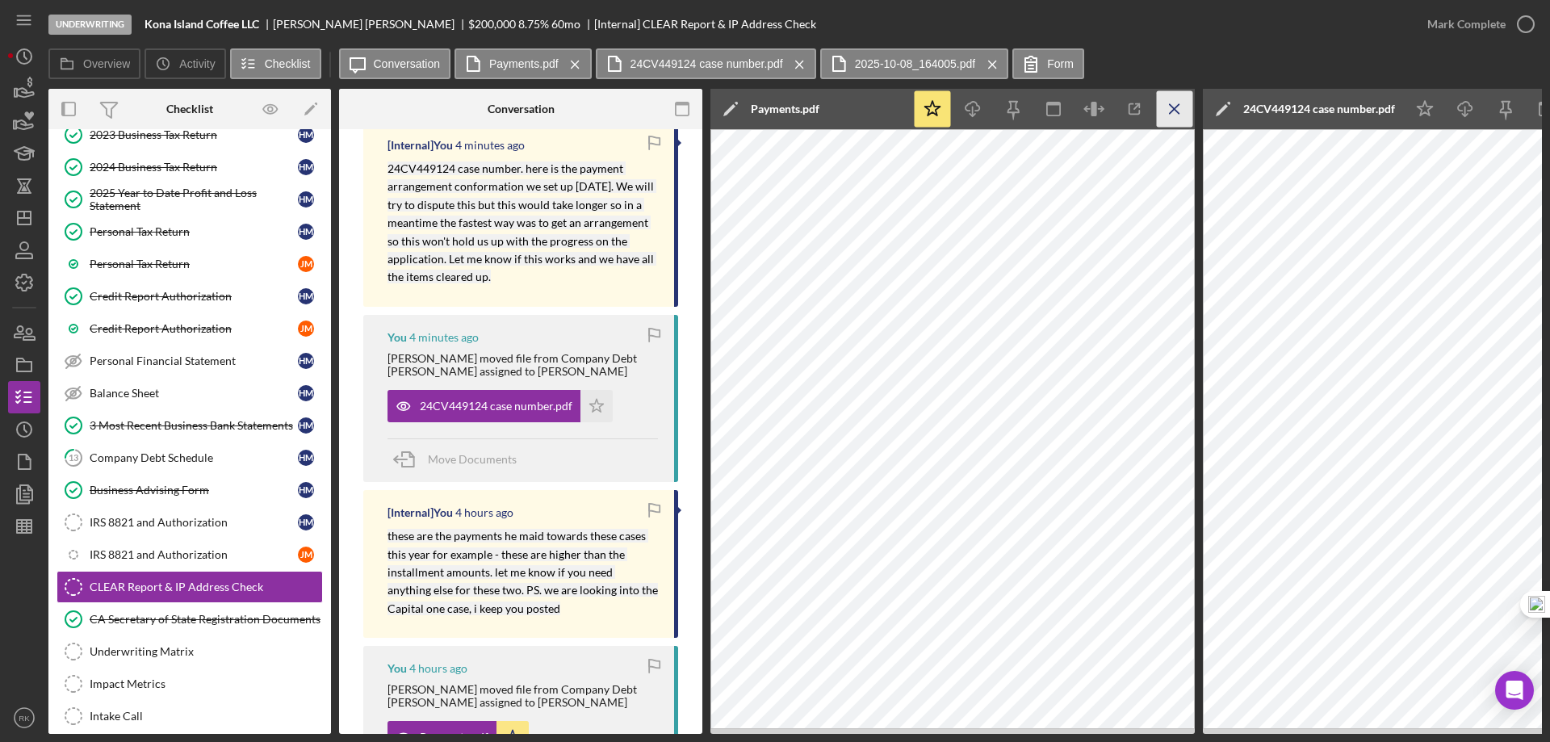
click at [1169, 110] on icon "Icon/Menu Close" at bounding box center [1175, 109] width 36 height 36
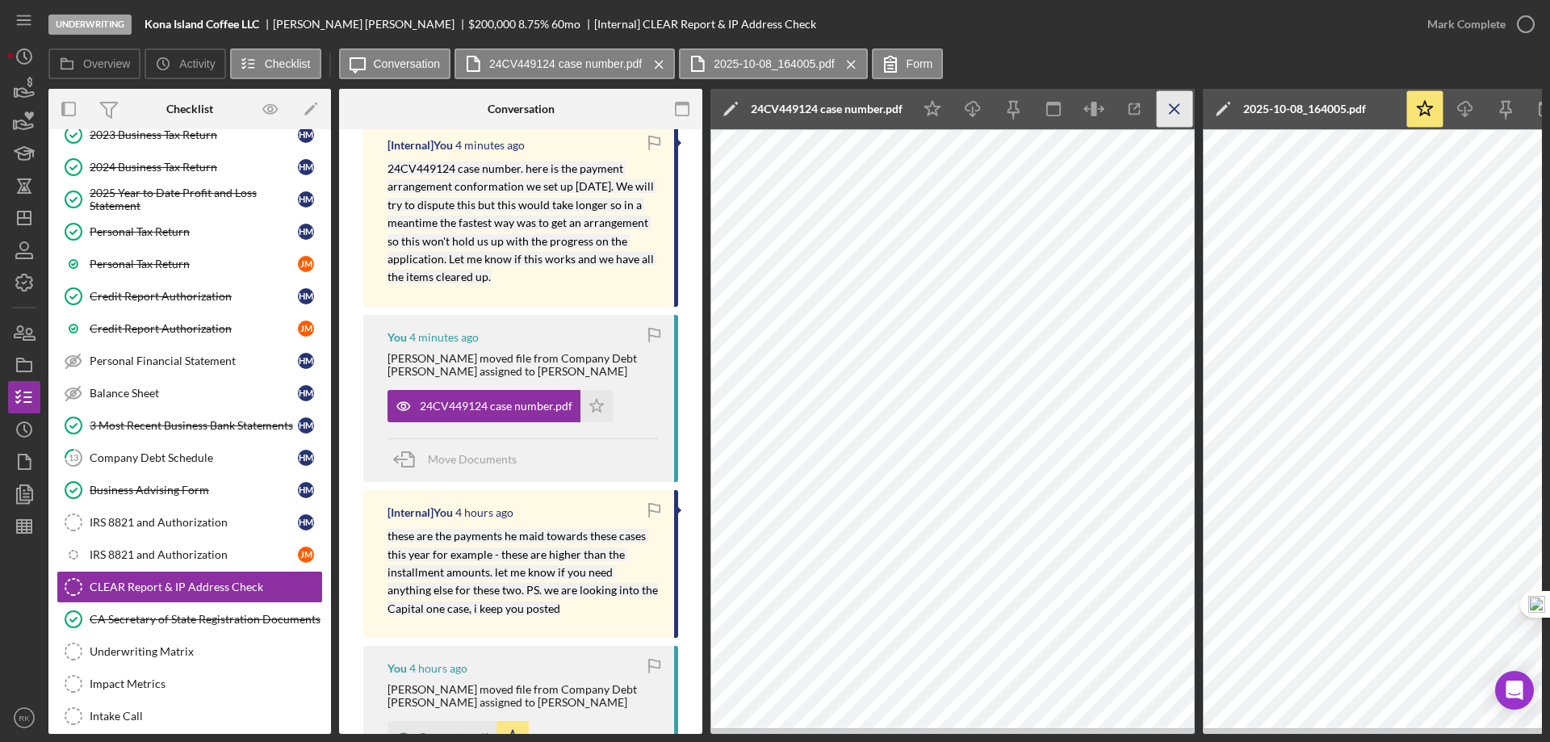
click at [1167, 108] on icon "Icon/Menu Close" at bounding box center [1175, 109] width 36 height 36
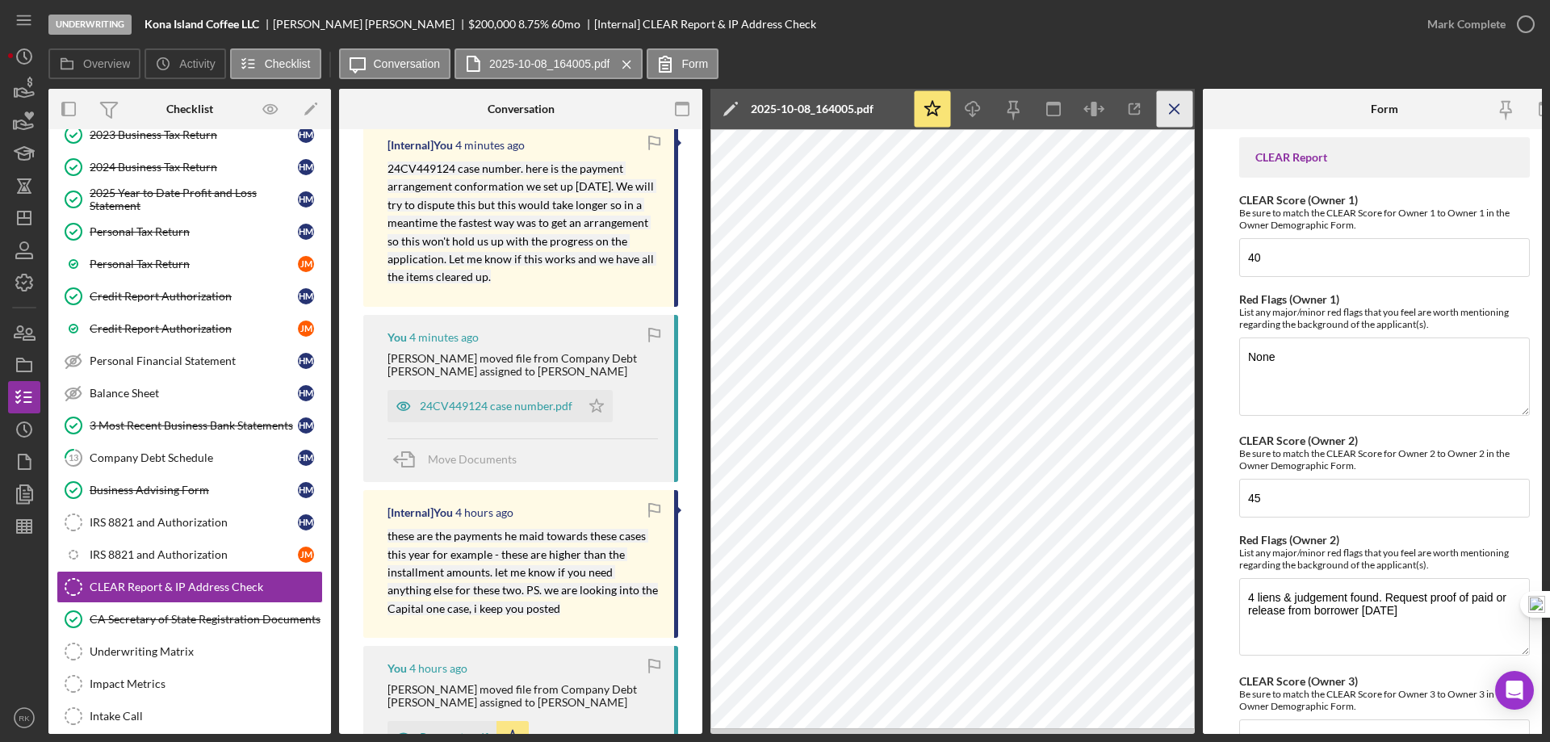
click at [1167, 108] on icon "Icon/Menu Close" at bounding box center [1175, 109] width 36 height 36
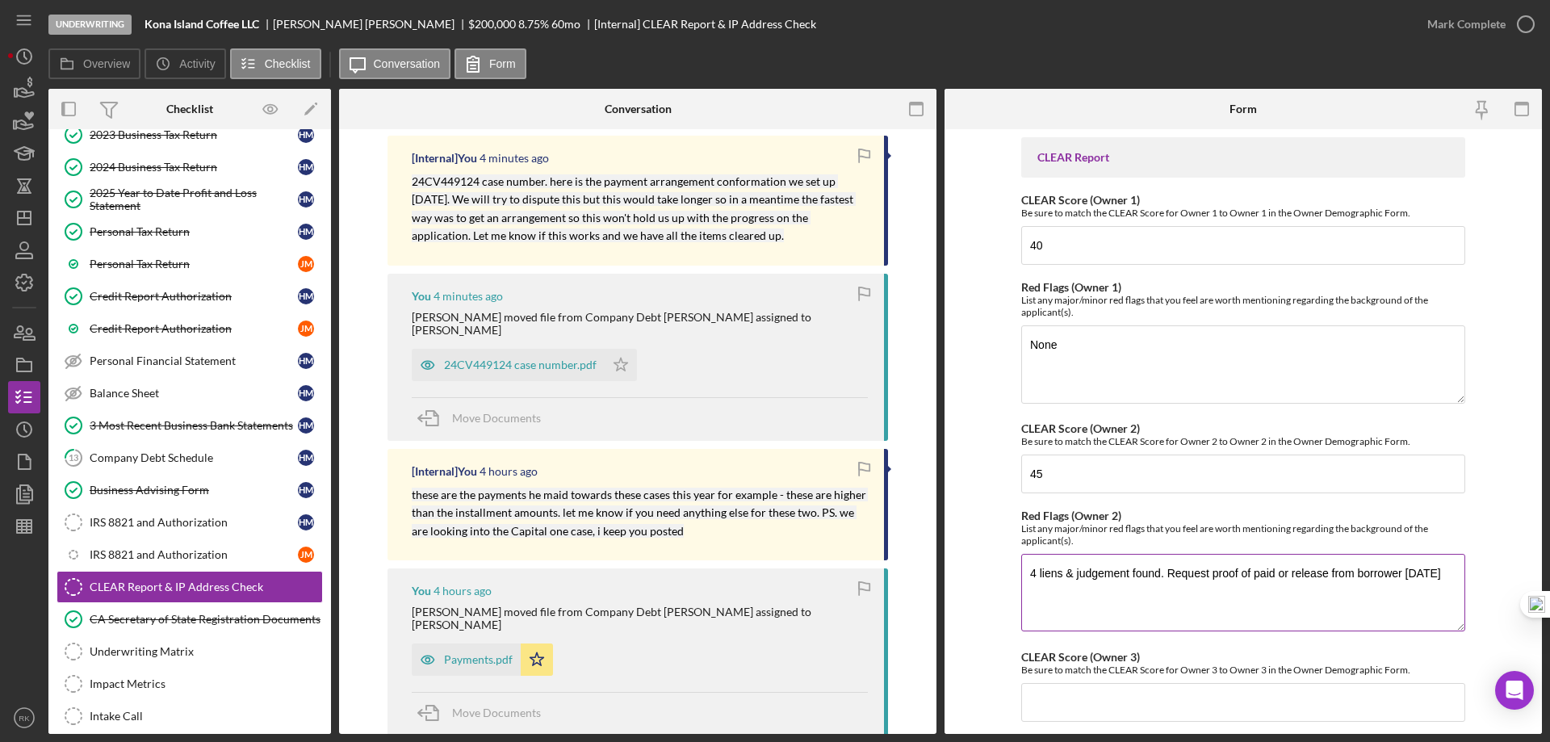
click at [1034, 574] on textarea "4 liens & judgement found. Request proof of paid or release from borrower 10/8/…" at bounding box center [1243, 592] width 444 height 77
click at [1454, 572] on textarea "4 liens & judgement found. Request proof of paid or release from borrower 10/8/…" at bounding box center [1243, 592] width 444 height 77
drag, startPoint x: 1028, startPoint y: 571, endPoint x: 1038, endPoint y: 582, distance: 14.9
click at [1036, 579] on textarea "4 liens & judgement found. Request proof of paid or release from borrower 10/8/…" at bounding box center [1243, 592] width 444 height 77
click at [1152, 621] on textarea "3liens & judgement found. Request proof of paid or release from borrower 10/8/2…" at bounding box center [1243, 592] width 444 height 77
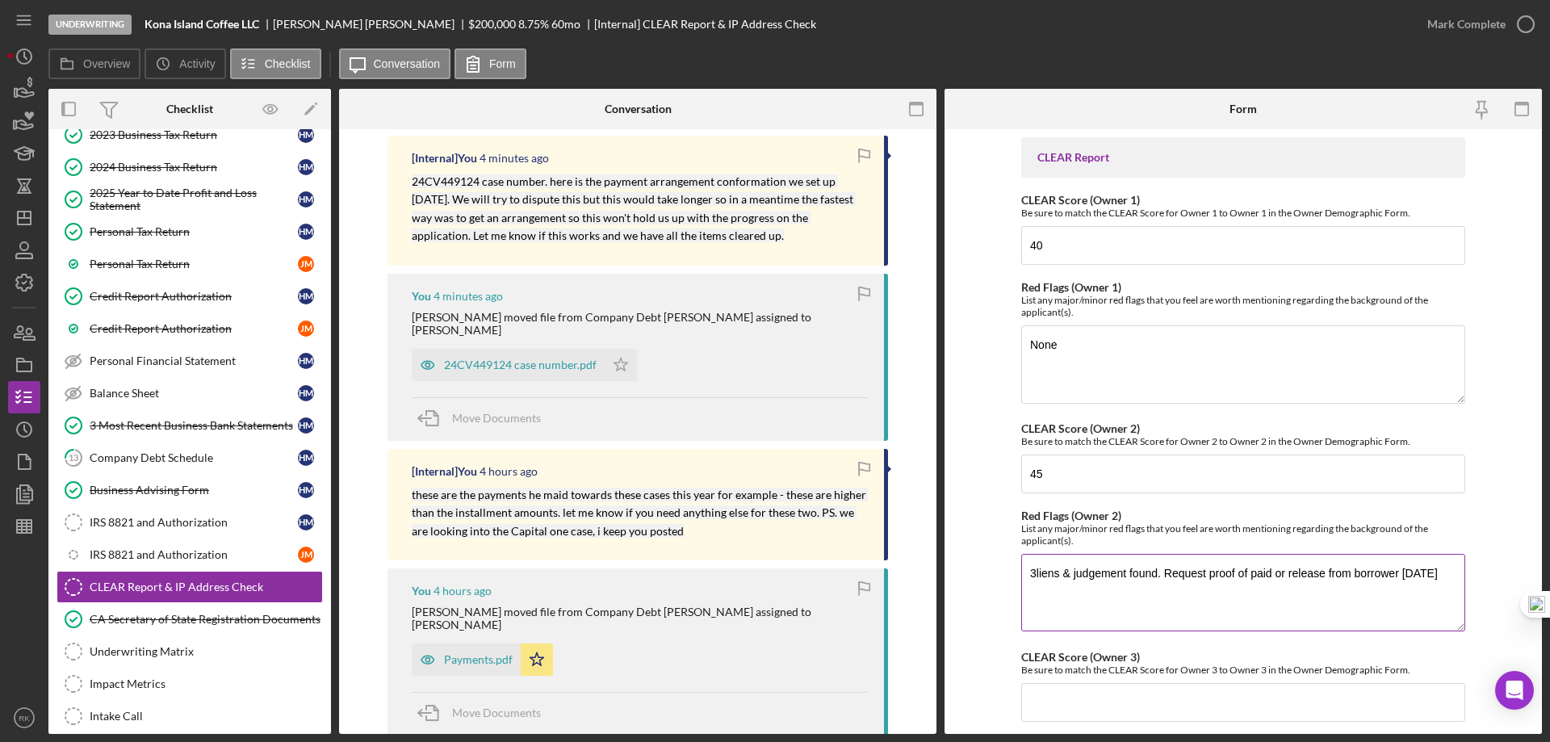
click at [1033, 575] on textarea "3liens & judgement found. Request proof of paid or release from borrower 10/8/2…" at bounding box center [1243, 592] width 444 height 77
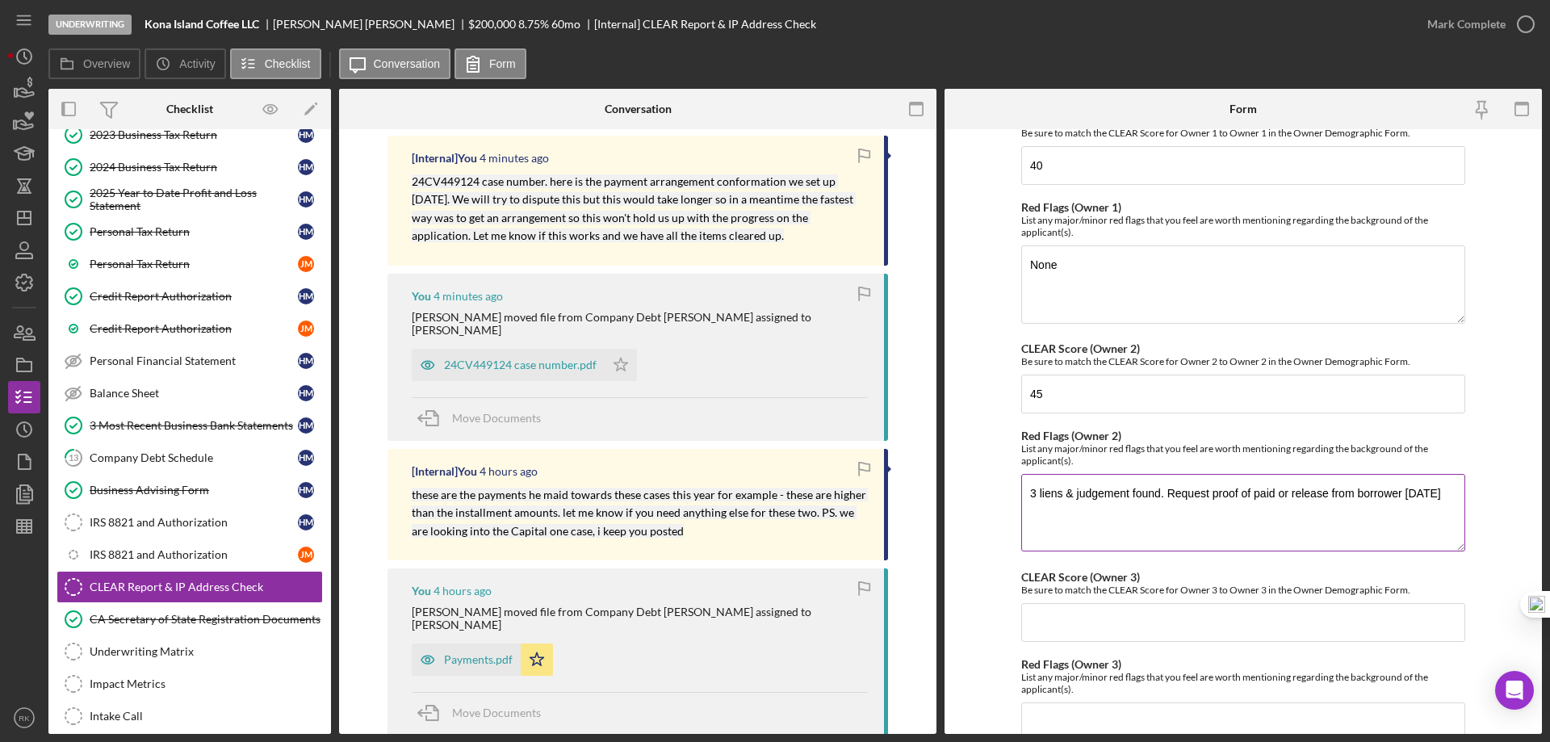
scroll to position [81, 0]
click at [1158, 492] on textarea "3 liens & judgement found. Request proof of paid or release from borrower 10/8/…" at bounding box center [1243, 511] width 444 height 77
click at [1175, 530] on textarea "3 liens & judgement found (1 Dup). Request proof of paid or release from borrow…" at bounding box center [1243, 511] width 444 height 77
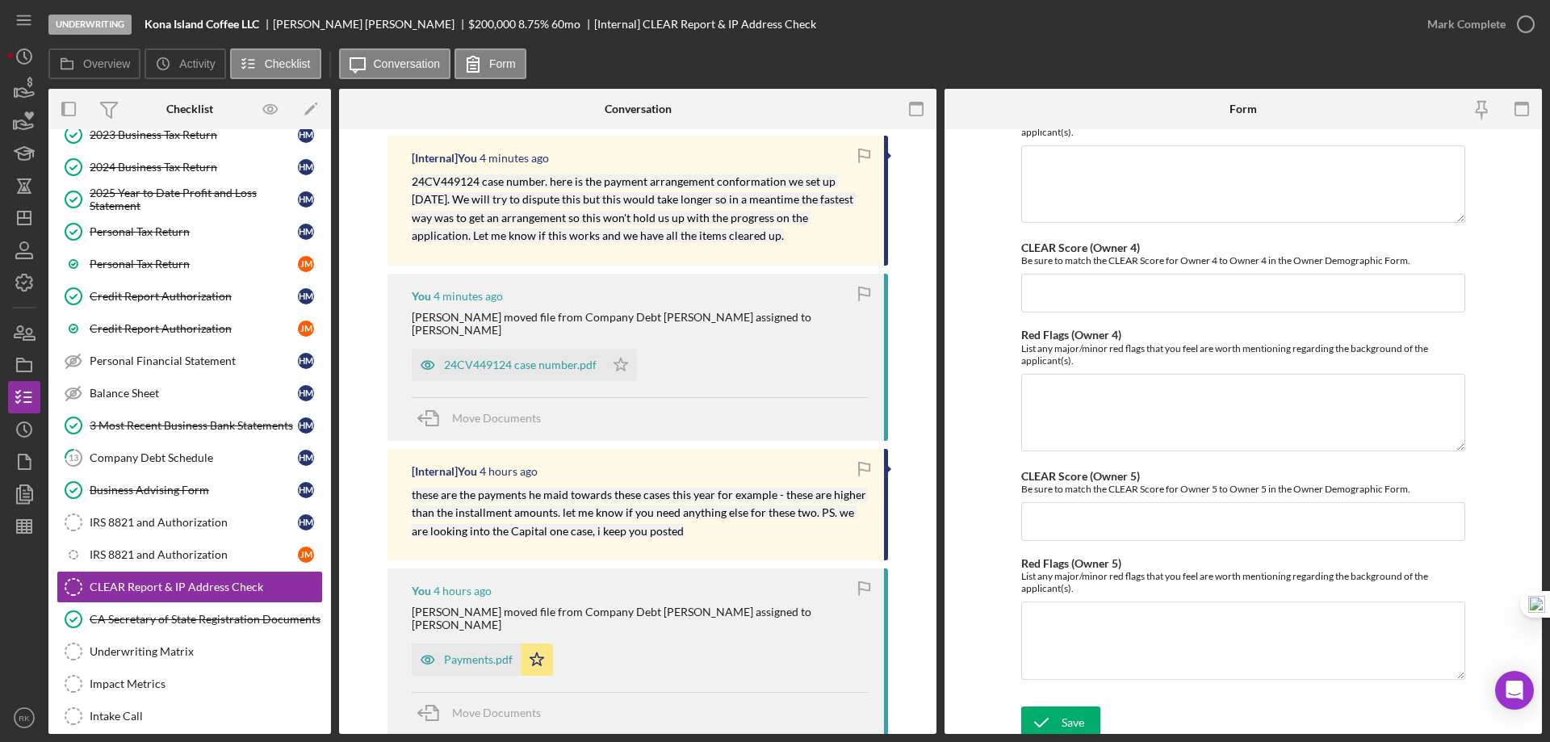
scroll to position [644, 0]
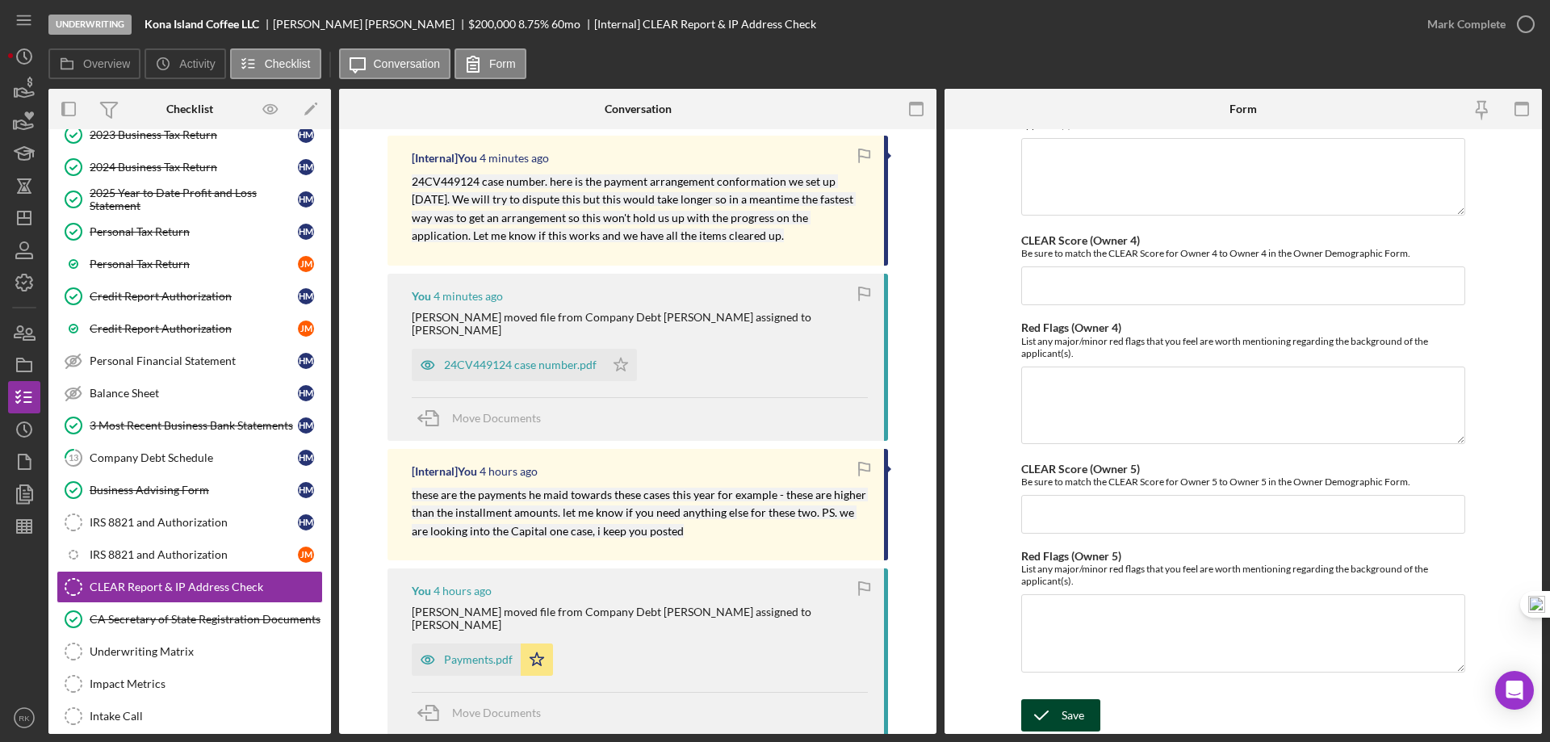
drag, startPoint x: 1064, startPoint y: 717, endPoint x: 1098, endPoint y: 704, distance: 37.0
click at [1065, 716] on div "Save" at bounding box center [1072, 715] width 23 height 32
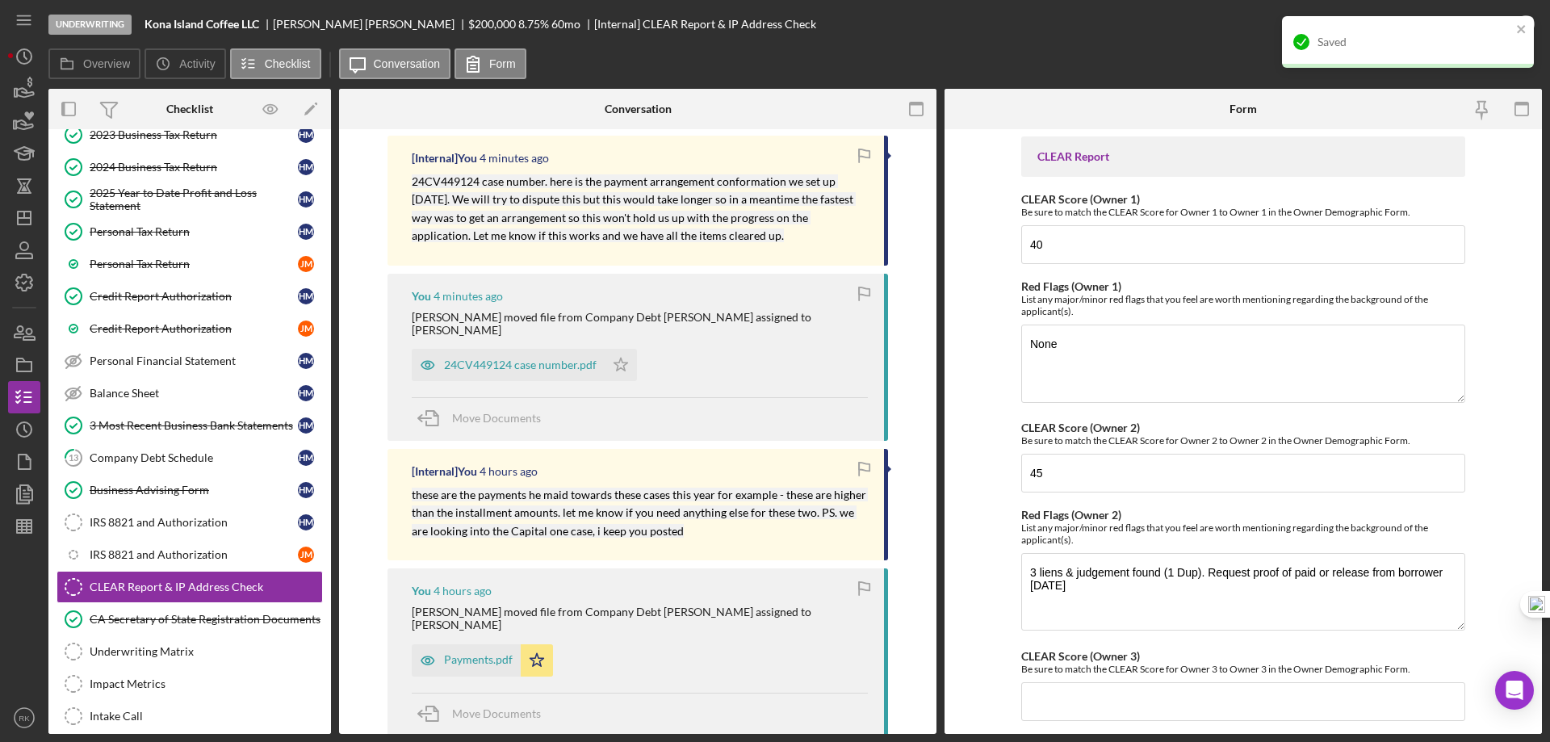
scroll to position [0, 0]
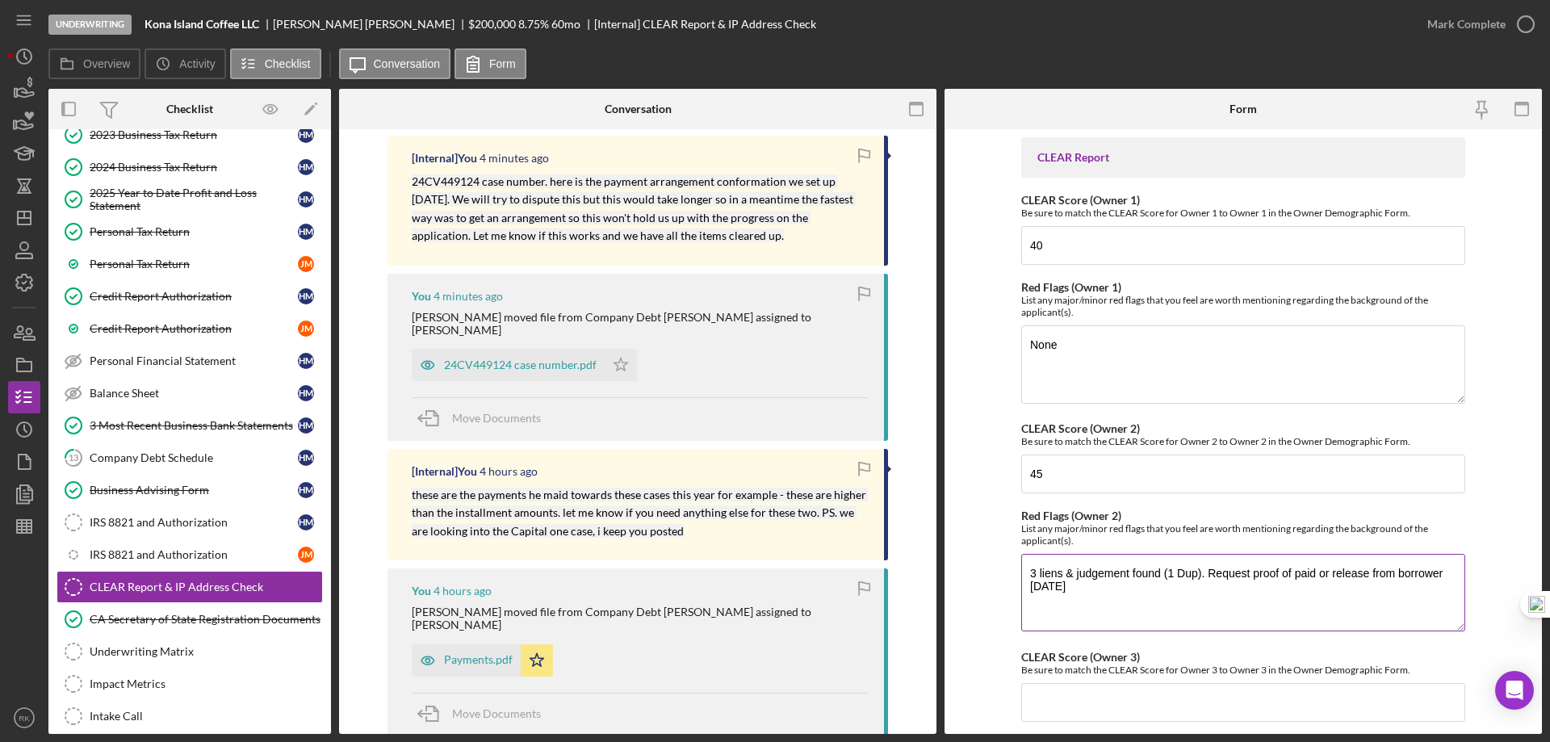
click at [1098, 588] on textarea "3 liens & judgement found (1 Dup). Request proof of paid or release from borrow…" at bounding box center [1243, 592] width 444 height 77
drag, startPoint x: 1298, startPoint y: 599, endPoint x: 1348, endPoint y: 598, distance: 50.0
click at [1348, 598] on textarea "3 liens & judgement found (1 Dup). Request proof of paid or release from borrow…" at bounding box center [1243, 592] width 444 height 77
click at [1098, 594] on textarea "3 liens & judgement found (1 Dup). Request proof of paid or release from borrow…" at bounding box center [1243, 592] width 444 height 77
click at [1102, 596] on textarea "3 liens & judgement found (1 Dup). Request proof of paid or release from borrow…" at bounding box center [1243, 592] width 444 height 77
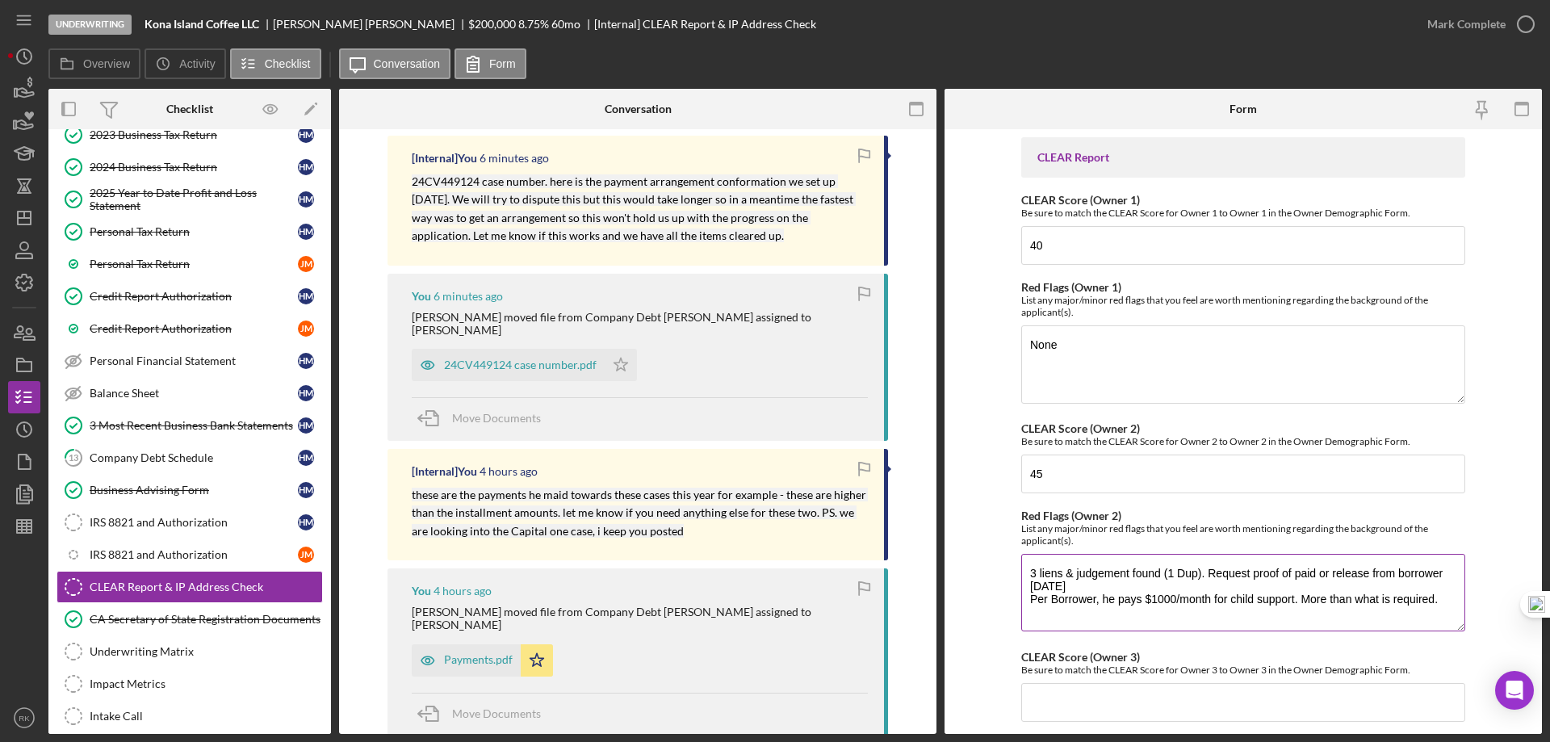
click at [1299, 600] on textarea "3 liens & judgement found (1 Dup). Request proof of paid or release from borrow…" at bounding box center [1243, 592] width 444 height 77
click at [1434, 600] on textarea "3 liens & judgement found (1 Dup). Request proof of paid or release from borrow…" at bounding box center [1243, 592] width 444 height 77
type textarea "3 liens & judgement found (1 Dup). Request proof of paid or release from borrow…"
click at [1437, 658] on div "CLEAR Score (Owner 3) Be sure to match the CLEAR Score for Owner 3 to Owner 3 i…" at bounding box center [1243, 663] width 444 height 25
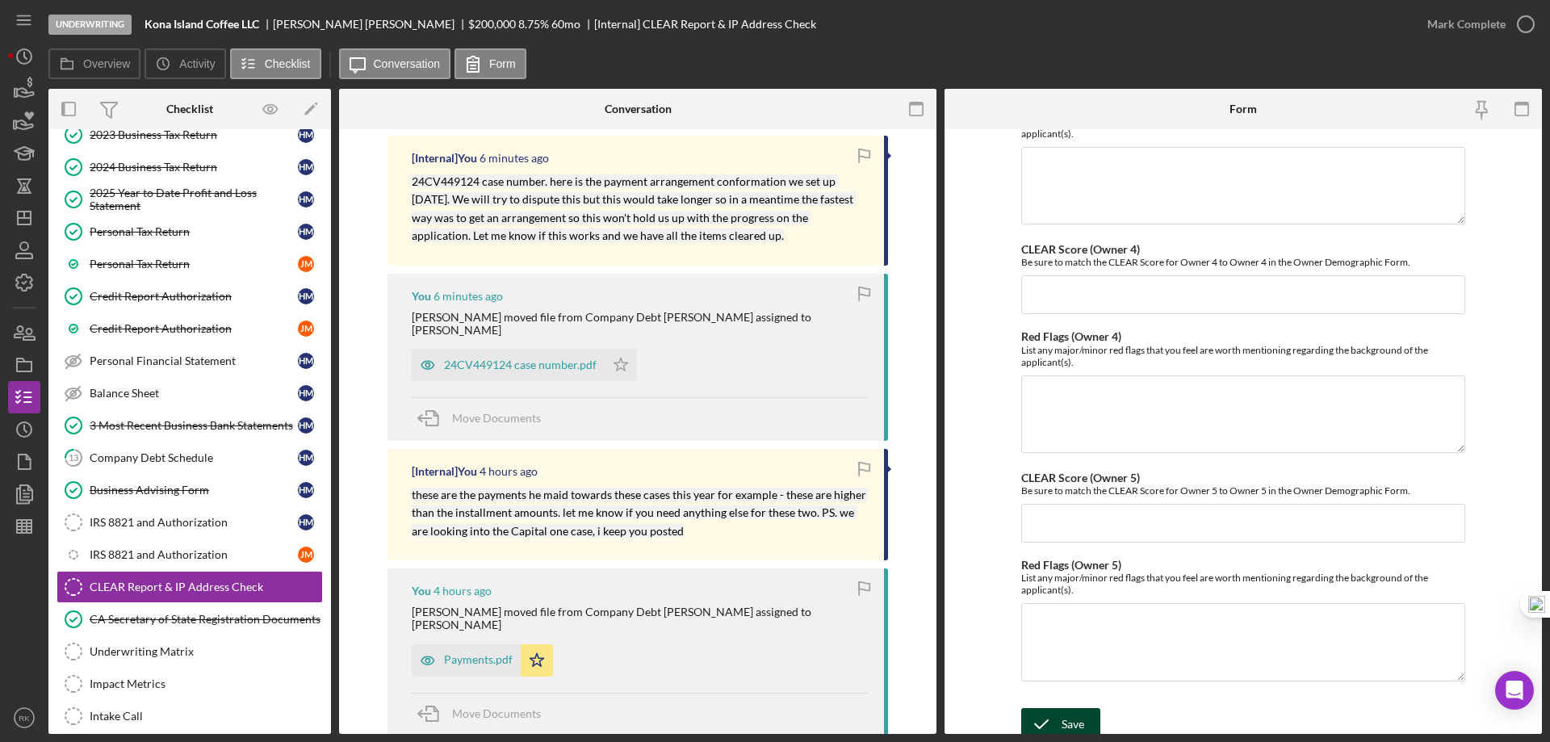
scroll to position [644, 0]
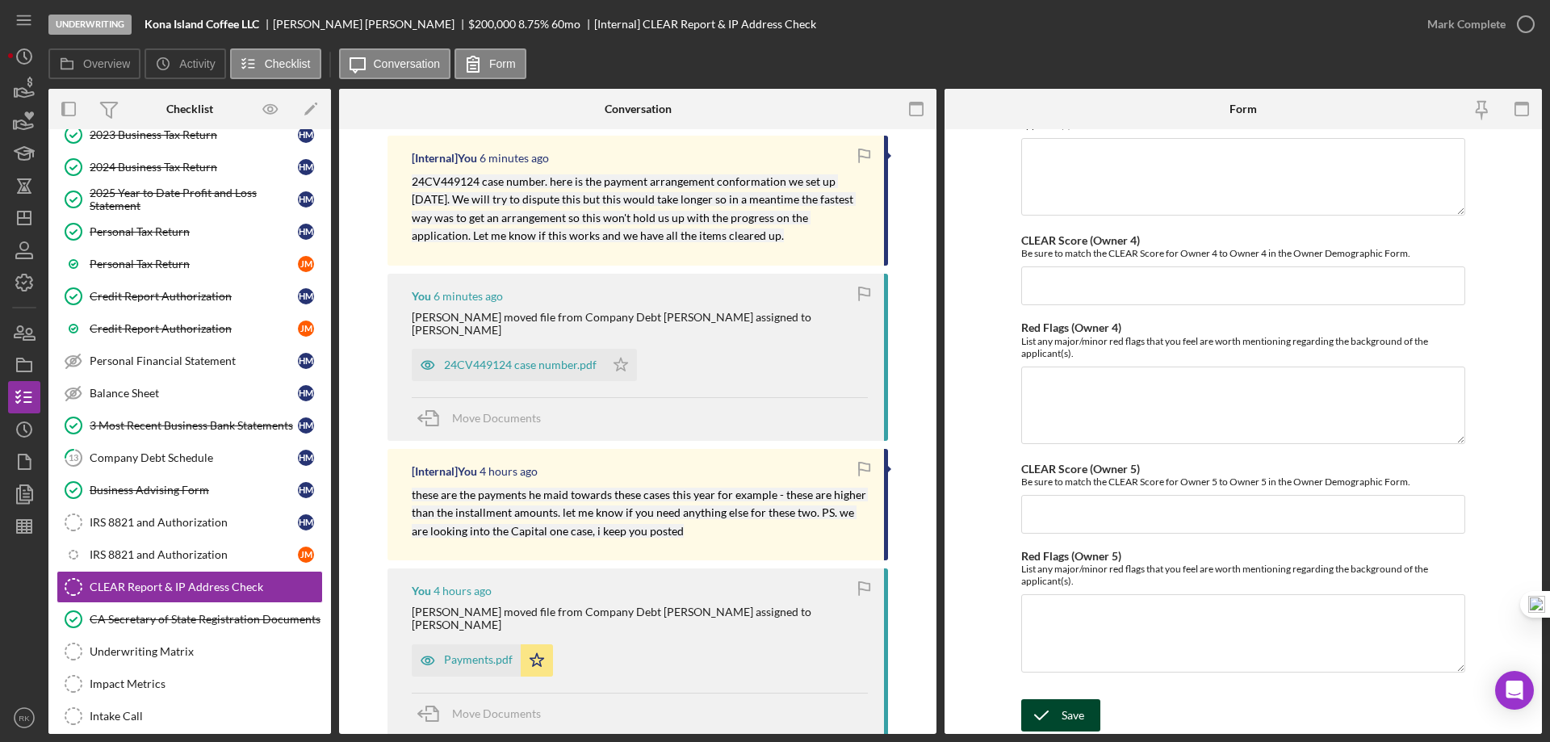
click at [1063, 719] on div "Save" at bounding box center [1072, 715] width 23 height 32
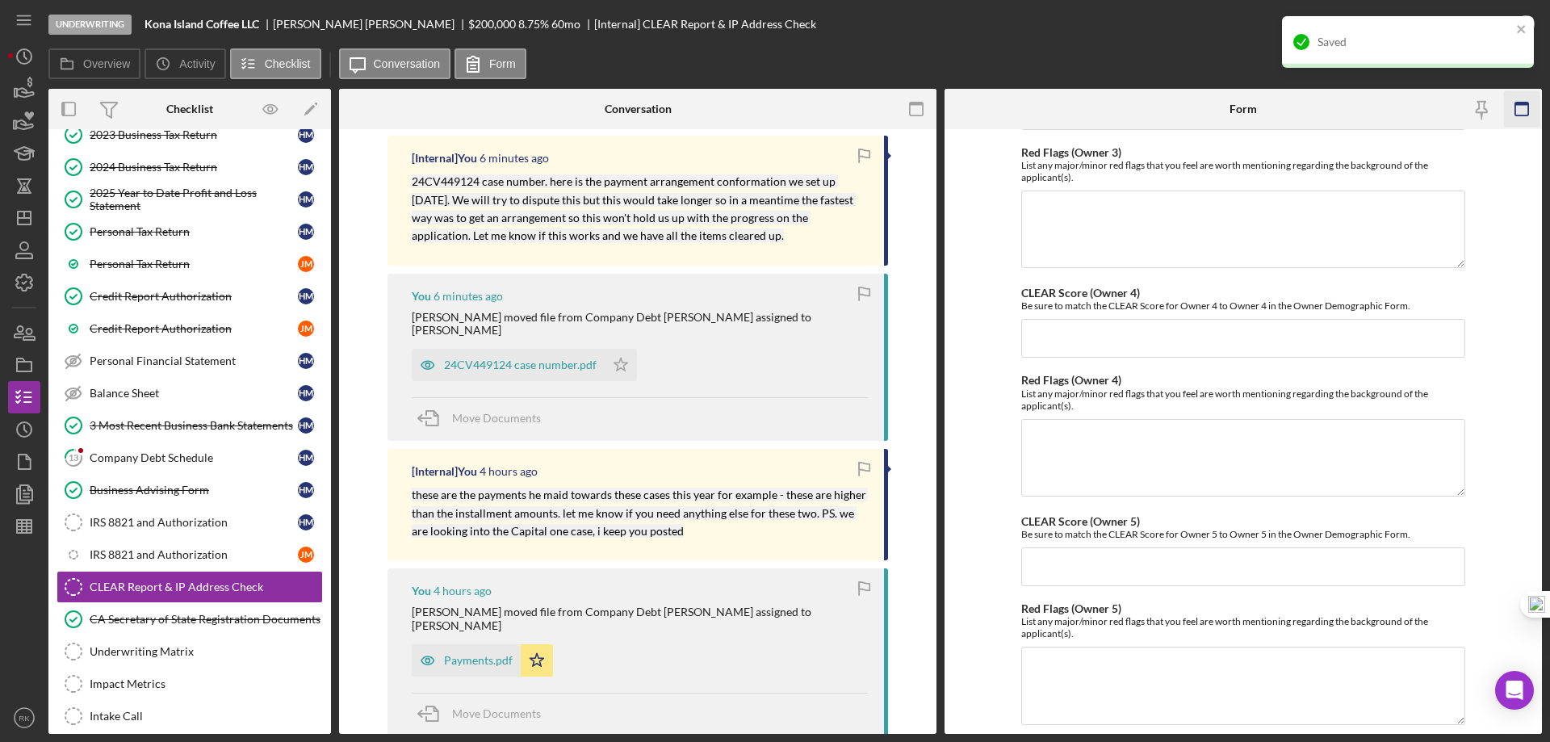
scroll to position [590, 0]
click at [1523, 30] on icon "close" at bounding box center [1521, 29] width 11 height 13
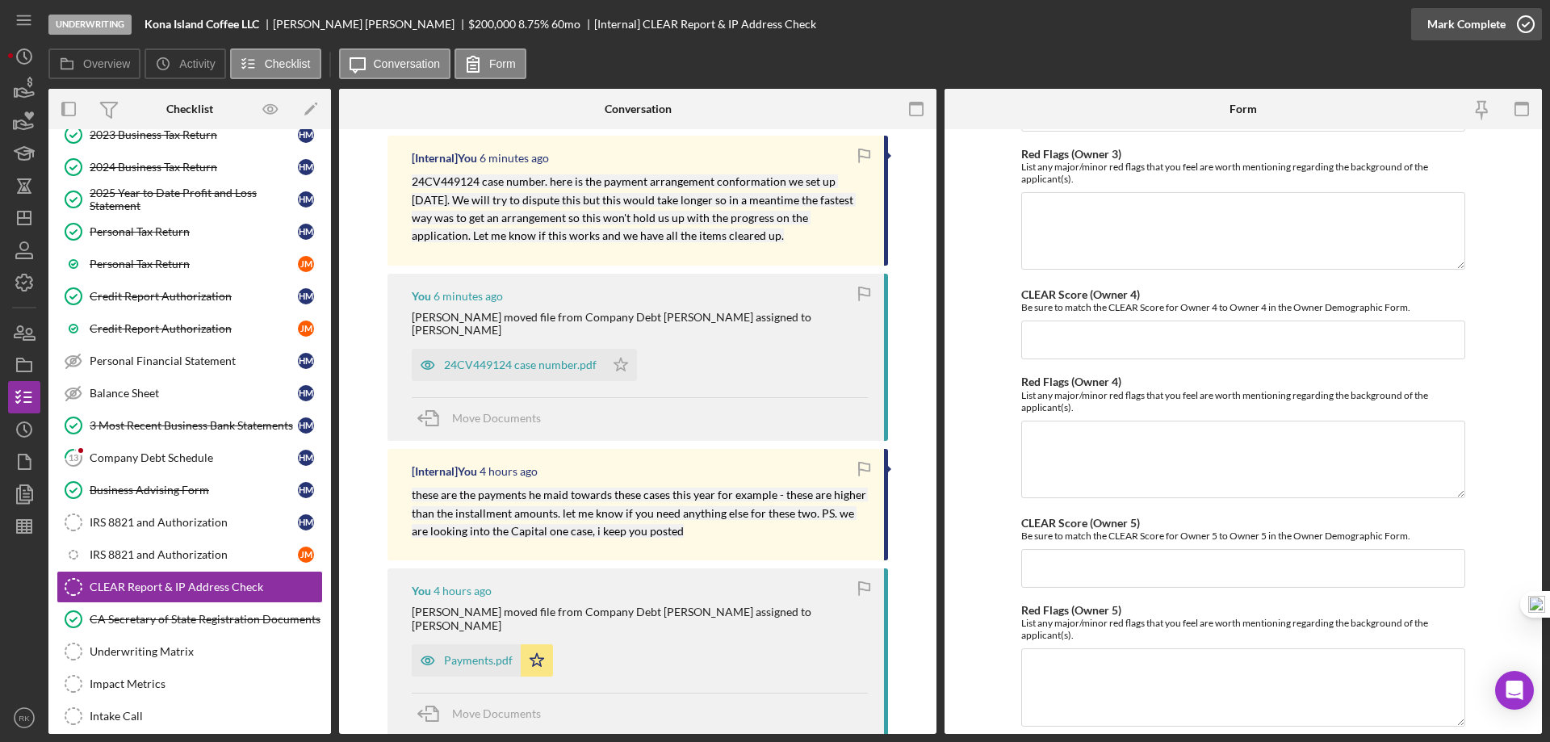
click at [1521, 25] on icon "button" at bounding box center [1525, 24] width 40 height 40
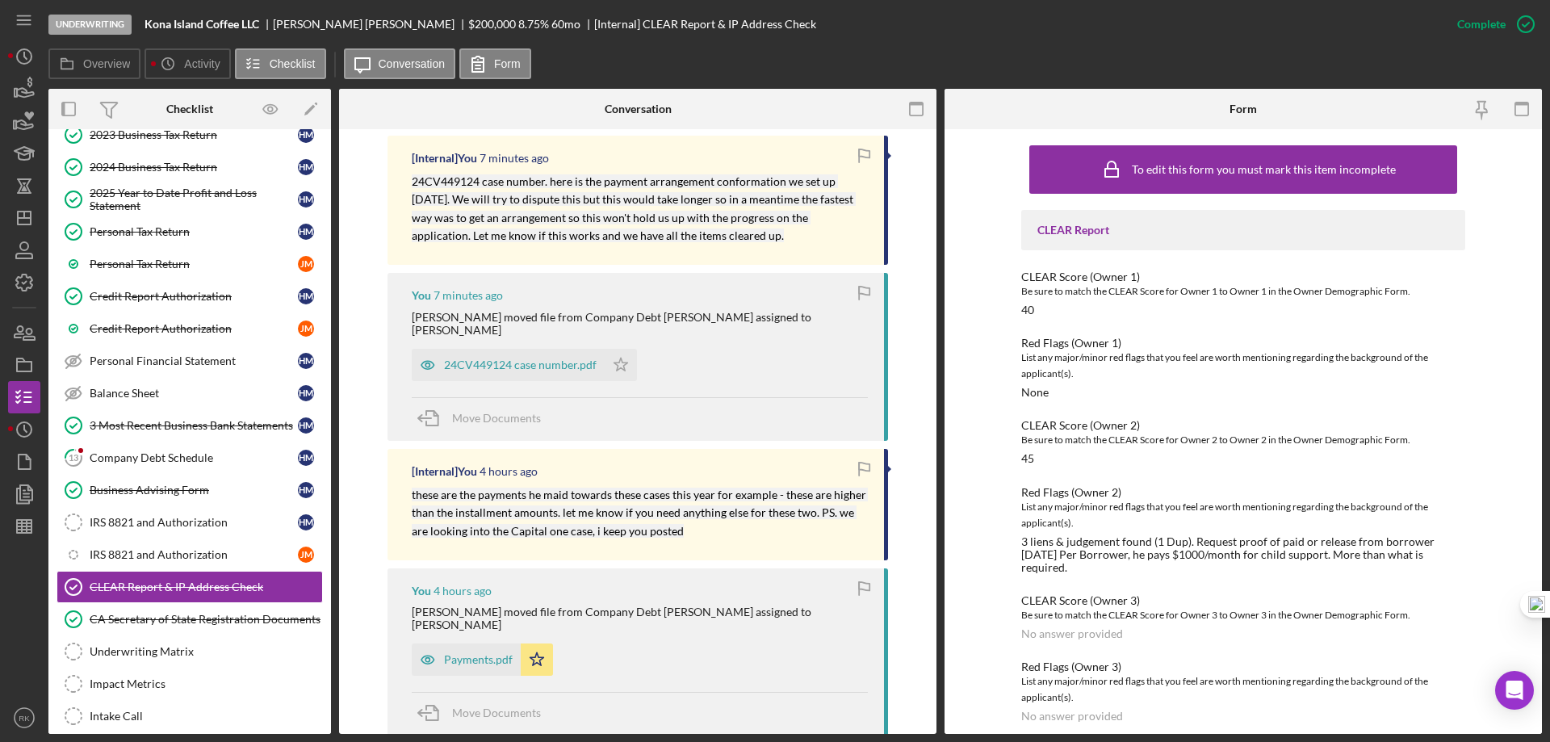
drag, startPoint x: 164, startPoint y: 462, endPoint x: 339, endPoint y: 444, distance: 176.0
click at [164, 462] on div "Company Debt Schedule" at bounding box center [194, 457] width 208 height 13
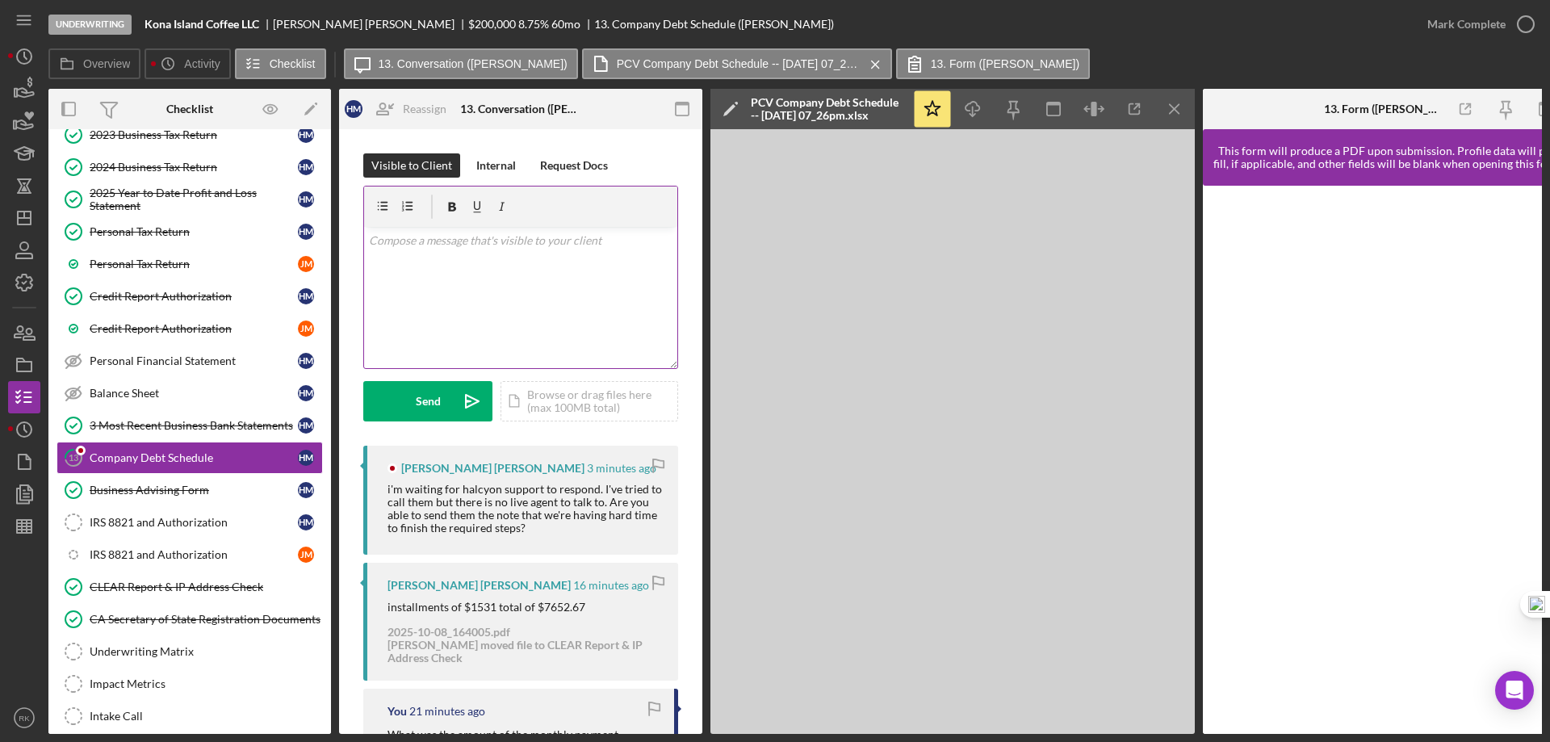
click at [437, 250] on div "v Color teal Color pink Remove color Add row above Add row below Add column bef…" at bounding box center [520, 297] width 313 height 141
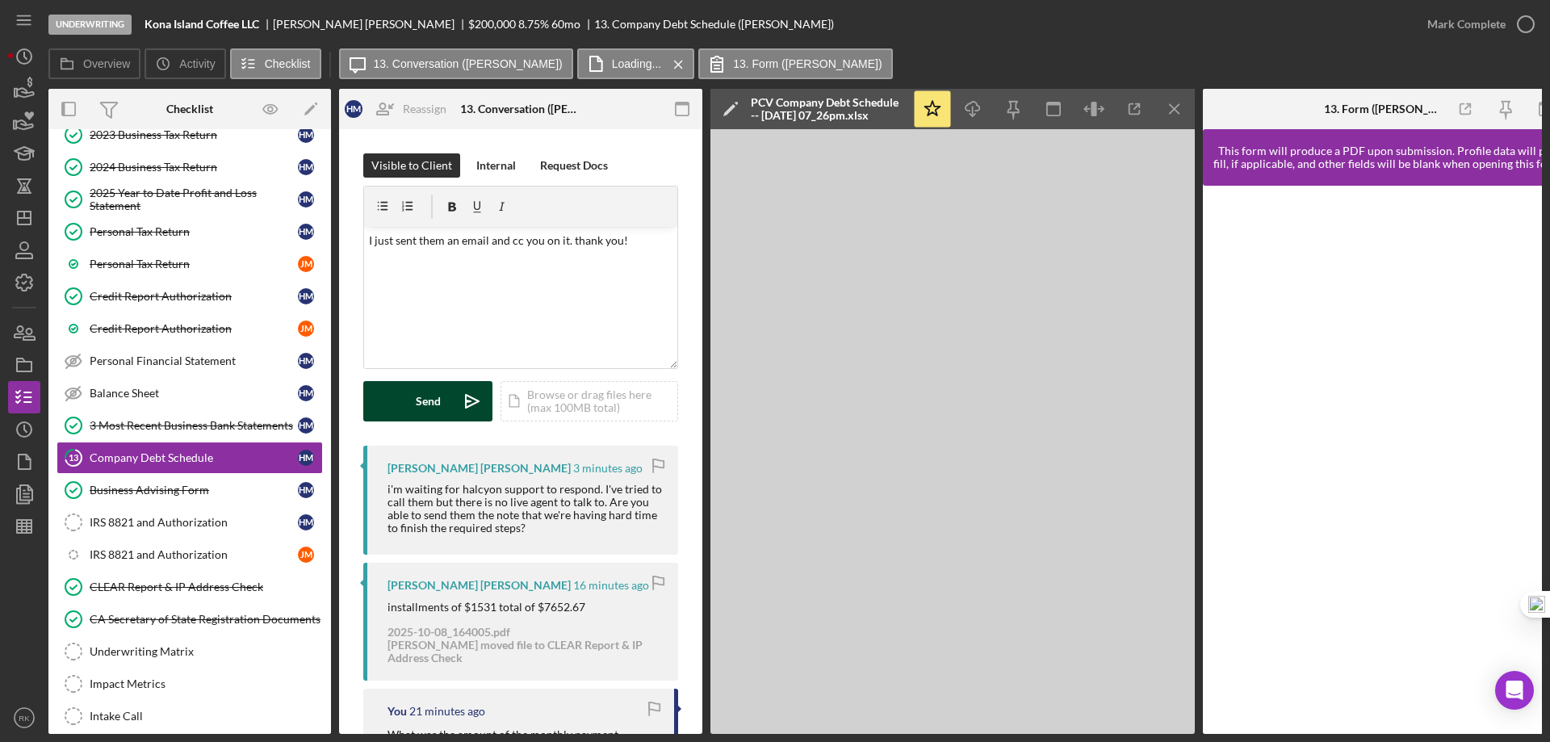
drag, startPoint x: 435, startPoint y: 403, endPoint x: 403, endPoint y: 391, distance: 34.2
click at [429, 403] on div "Send" at bounding box center [428, 401] width 25 height 40
